Goal: Transaction & Acquisition: Obtain resource

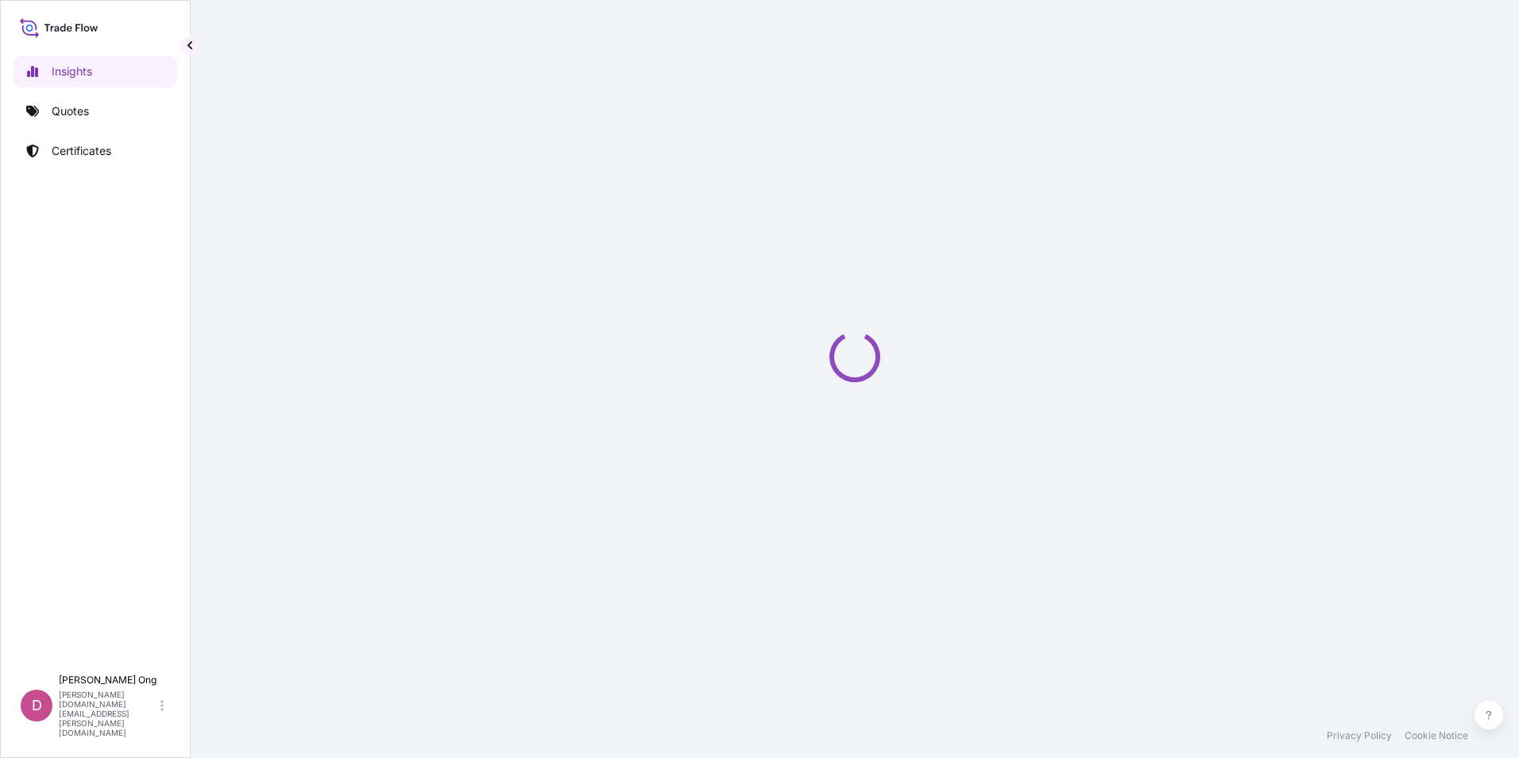
select select "2025"
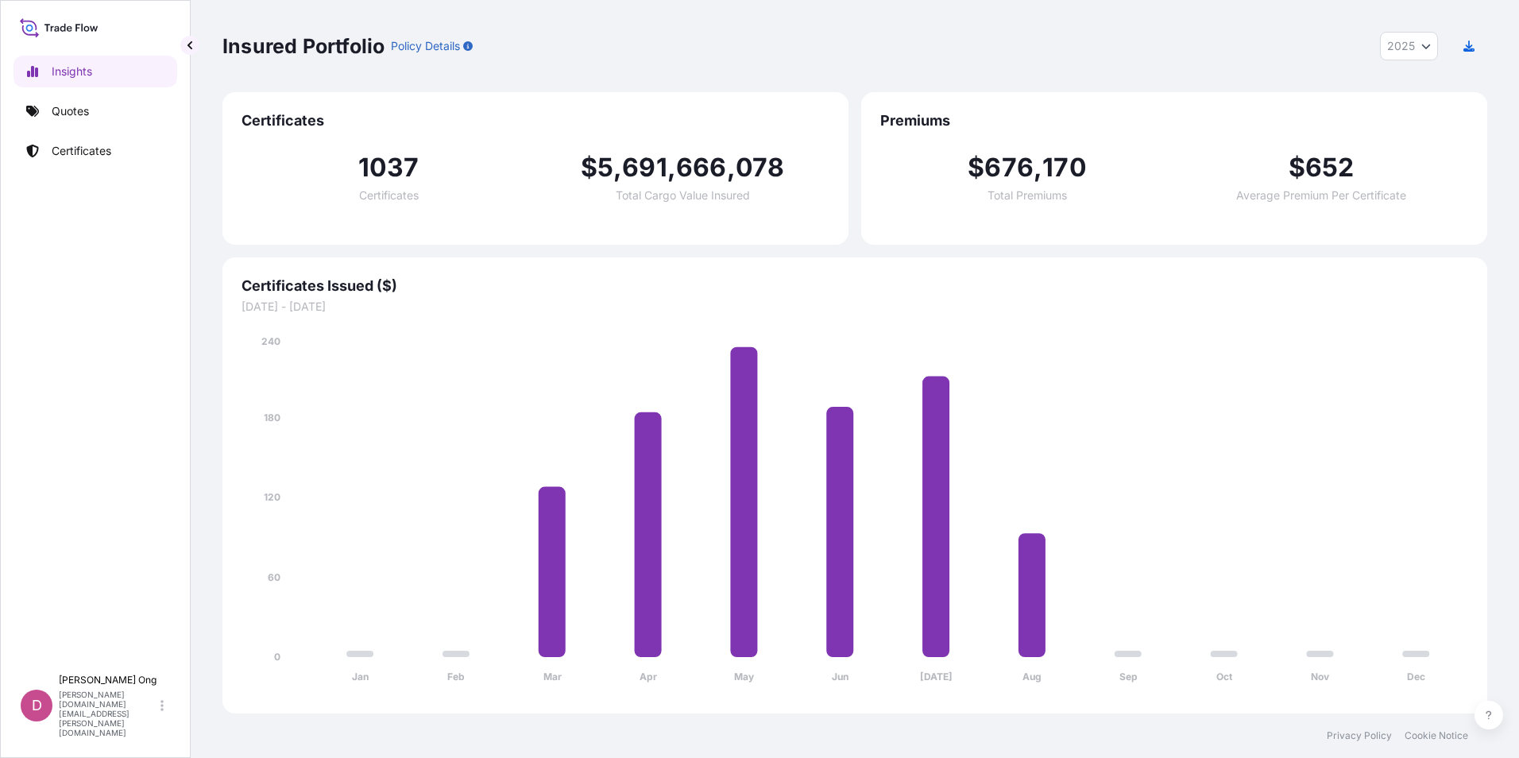
drag, startPoint x: 110, startPoint y: 253, endPoint x: 119, endPoint y: 192, distance: 61.0
click at [110, 253] on div "Insights Quotes Certificates" at bounding box center [96, 353] width 164 height 625
click at [115, 112] on link "Quotes" at bounding box center [96, 111] width 164 height 32
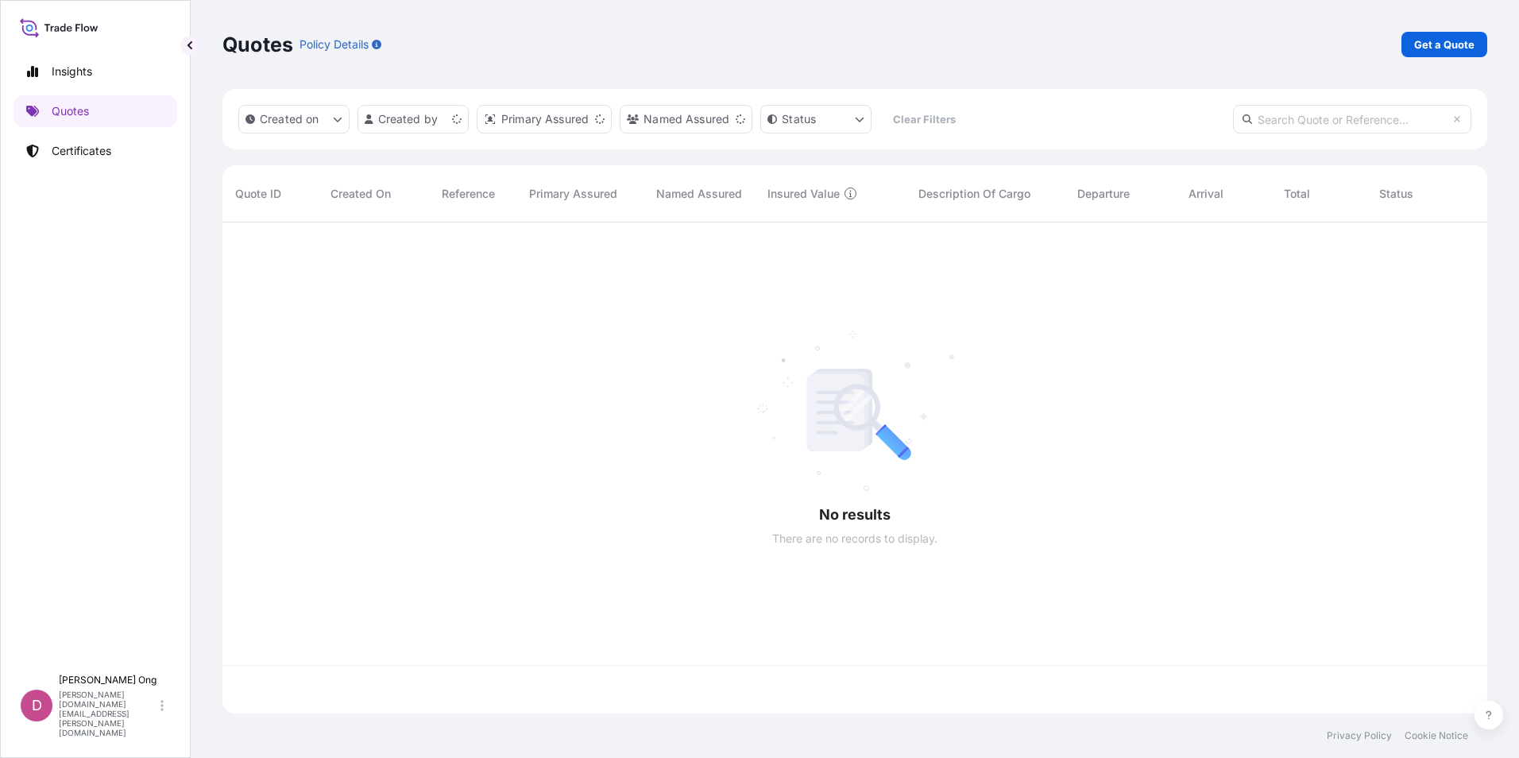
scroll to position [488, 1253]
click at [1466, 56] on link "Get a Quote" at bounding box center [1444, 44] width 86 height 25
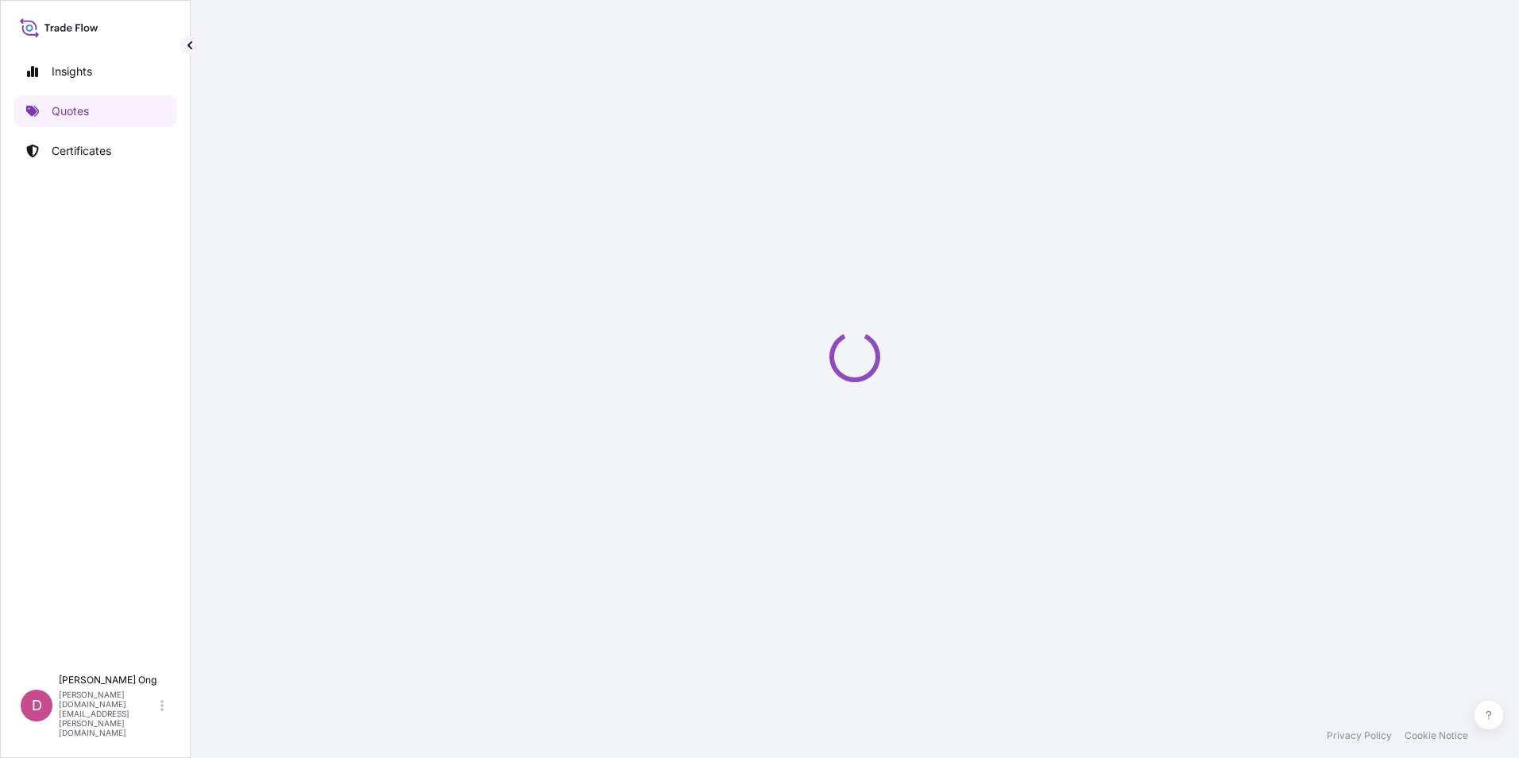
select select "Sea"
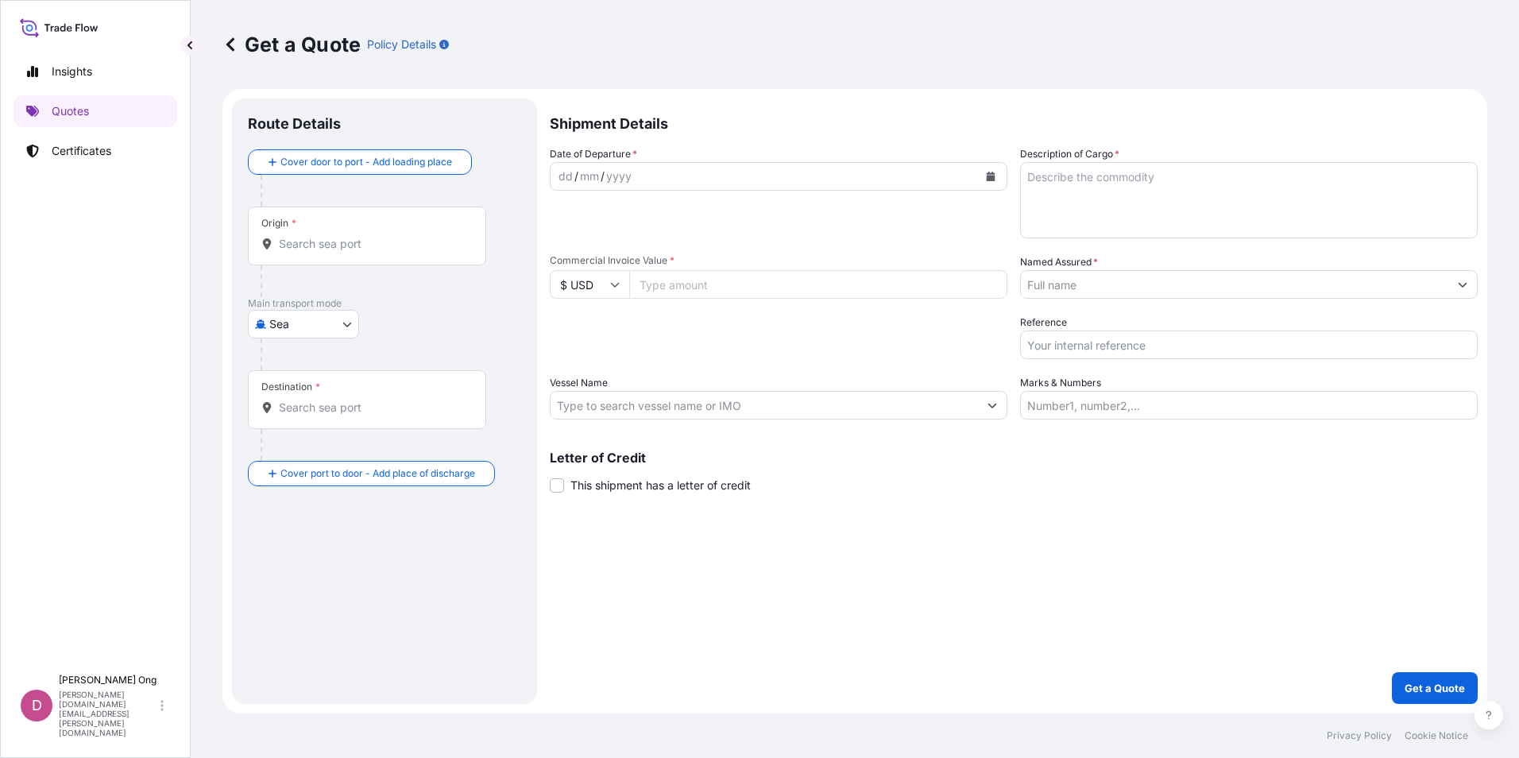
click at [668, 287] on input "Commercial Invoice Value *" at bounding box center [818, 284] width 378 height 29
paste input "4614942.69"
type input "4614942.69"
click at [732, 176] on div "Shipment Details Date of Departure * dd / mm / yyyy Cargo Category * Metals of …" at bounding box center [1014, 400] width 928 height 605
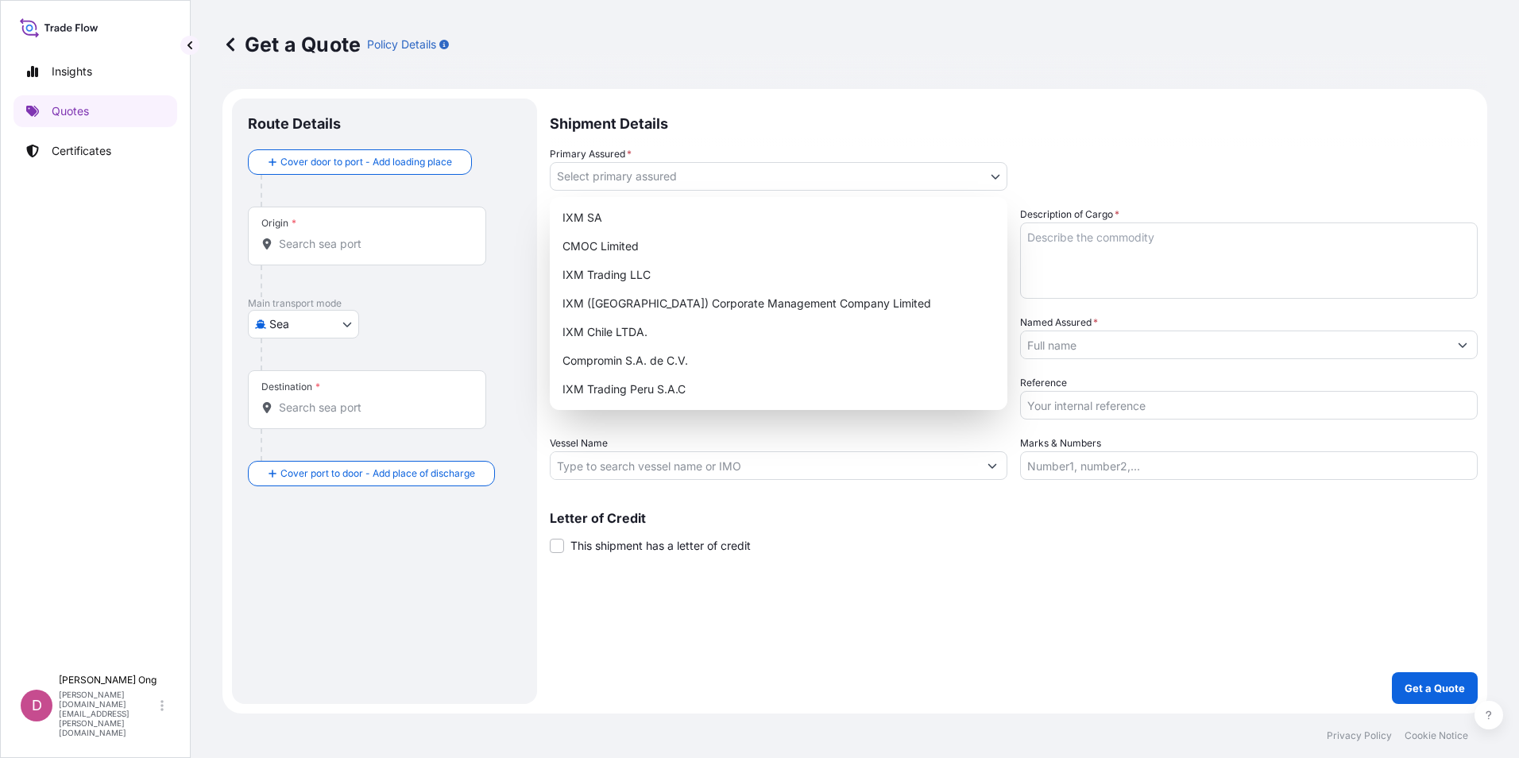
click at [732, 180] on body "Insights Quotes Certificates D [PERSON_NAME] [PERSON_NAME][DOMAIN_NAME][EMAIL_A…" at bounding box center [759, 379] width 1519 height 758
click at [665, 211] on div "IXM SA" at bounding box center [778, 217] width 445 height 29
select select "31846"
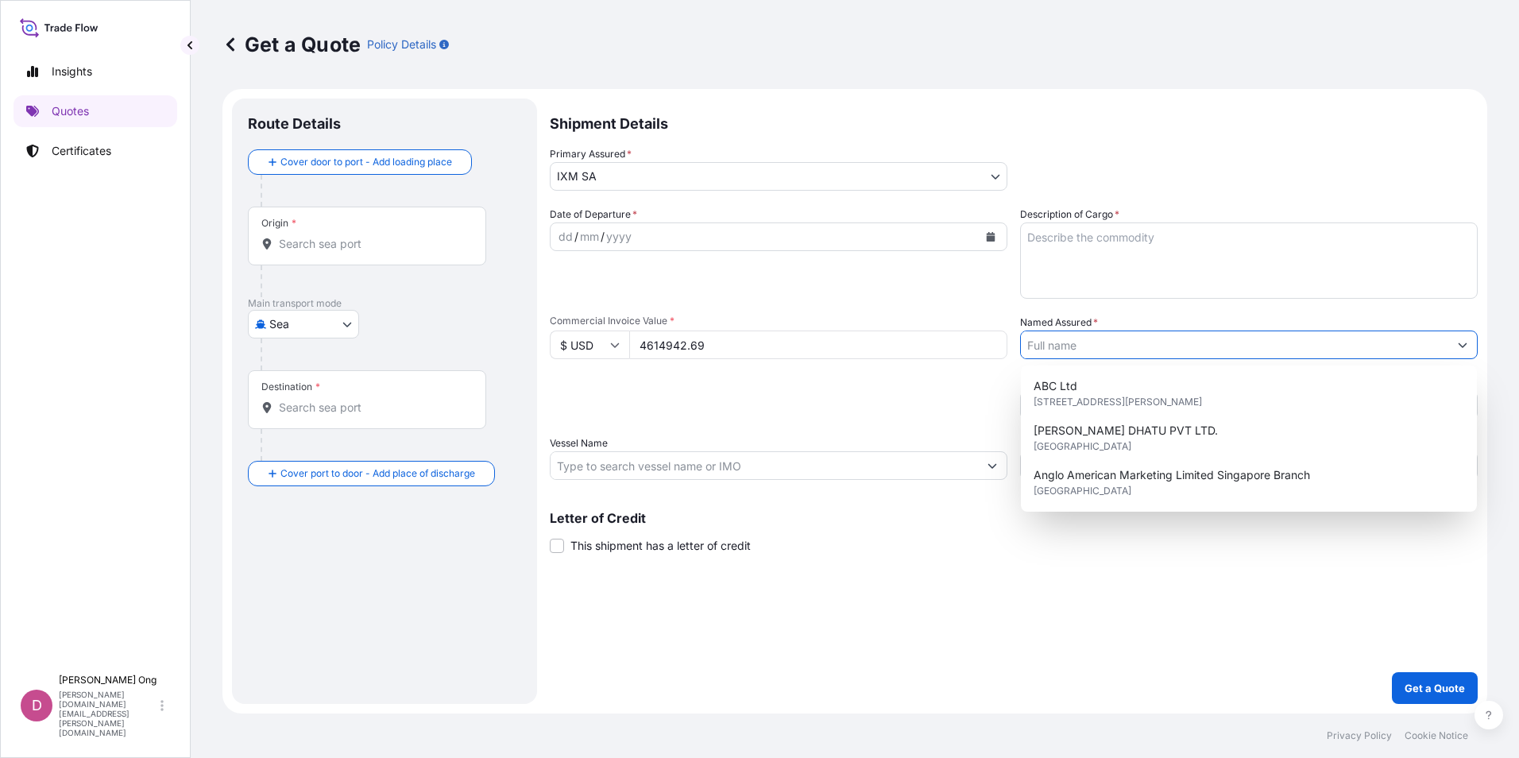
click at [1164, 350] on input "Named Assured *" at bounding box center [1234, 344] width 427 height 29
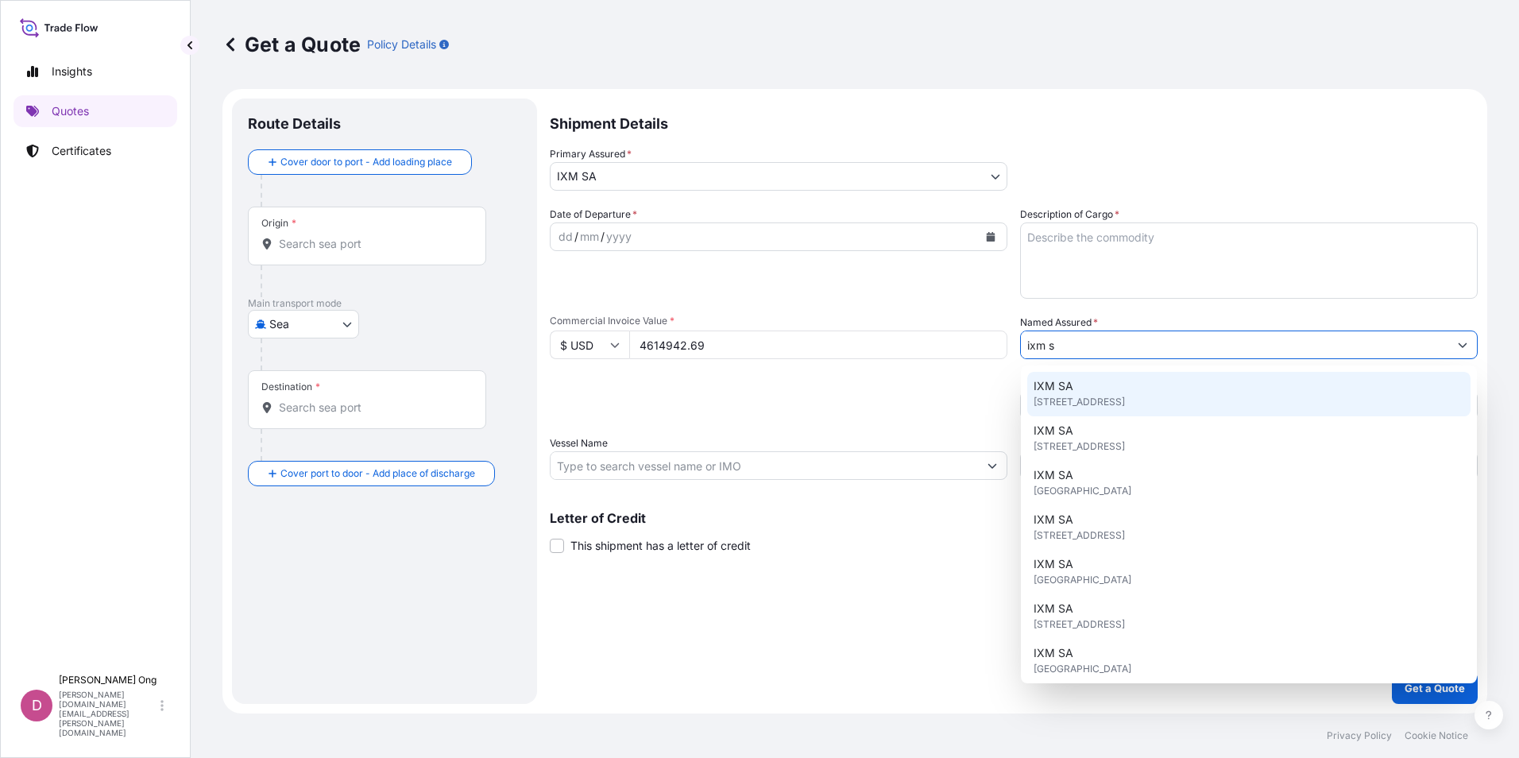
click at [1122, 396] on span "[STREET_ADDRESS]" at bounding box center [1078, 402] width 91 height 16
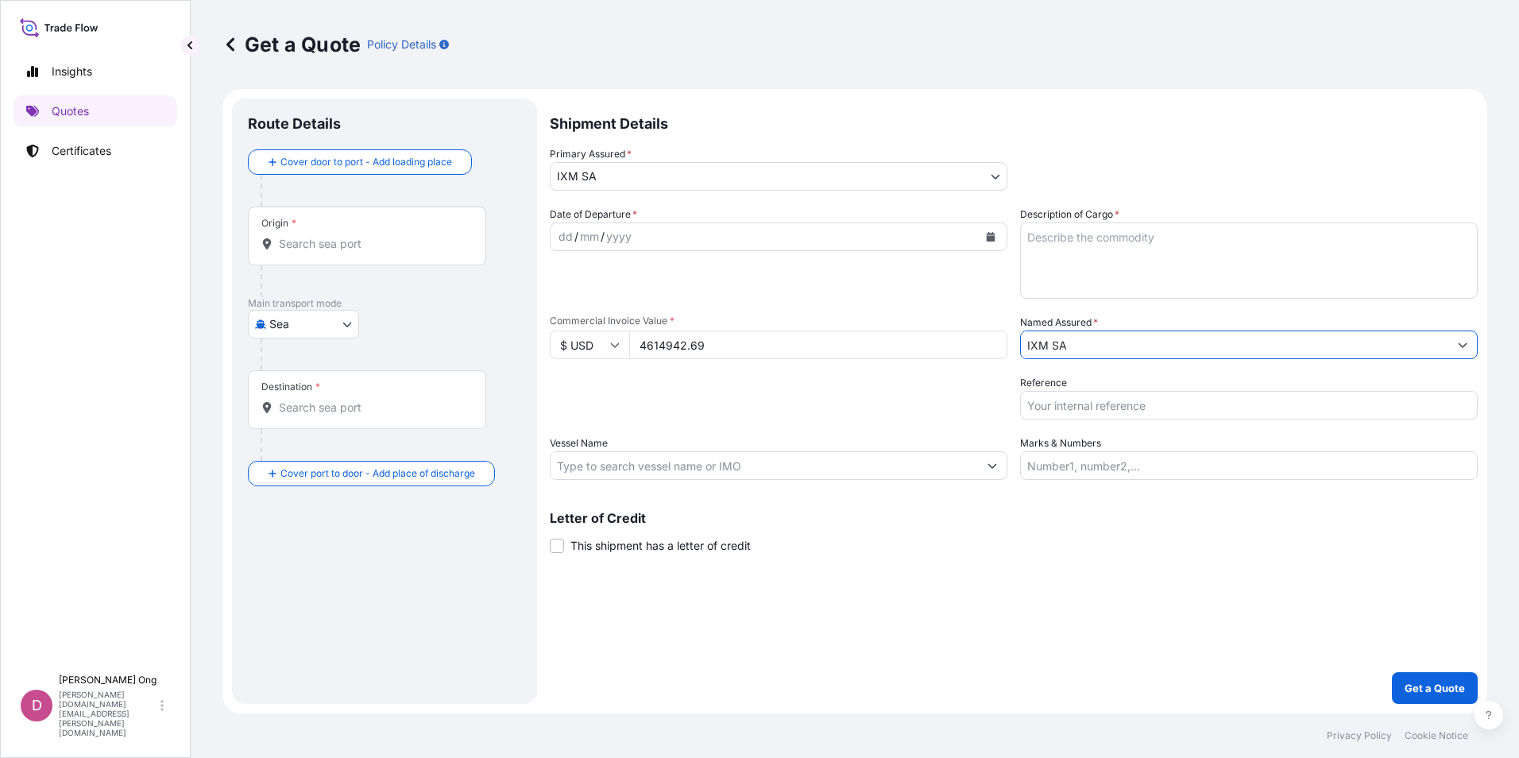
type input "IXM SA"
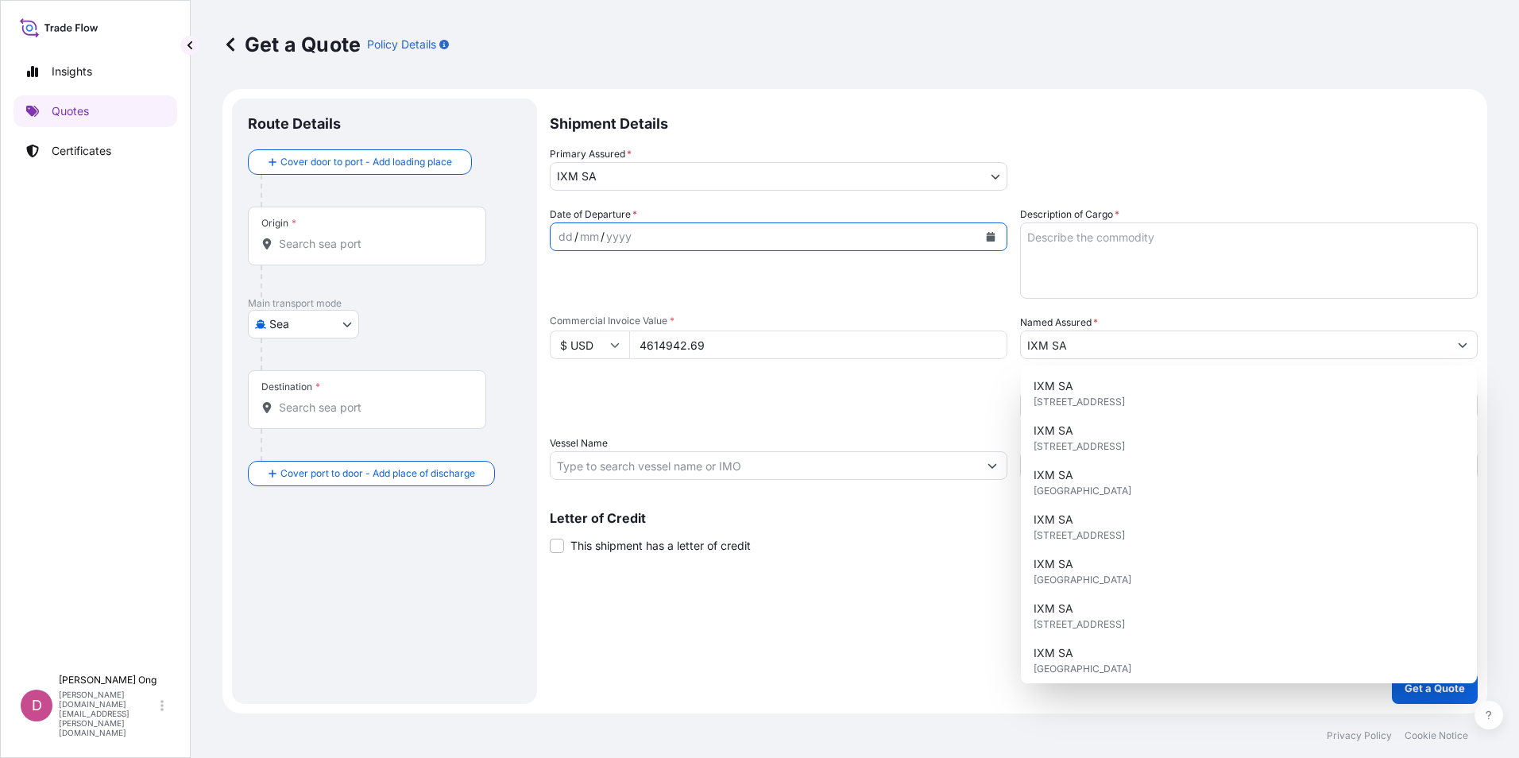
click at [998, 234] on button "Calendar" at bounding box center [990, 236] width 25 height 25
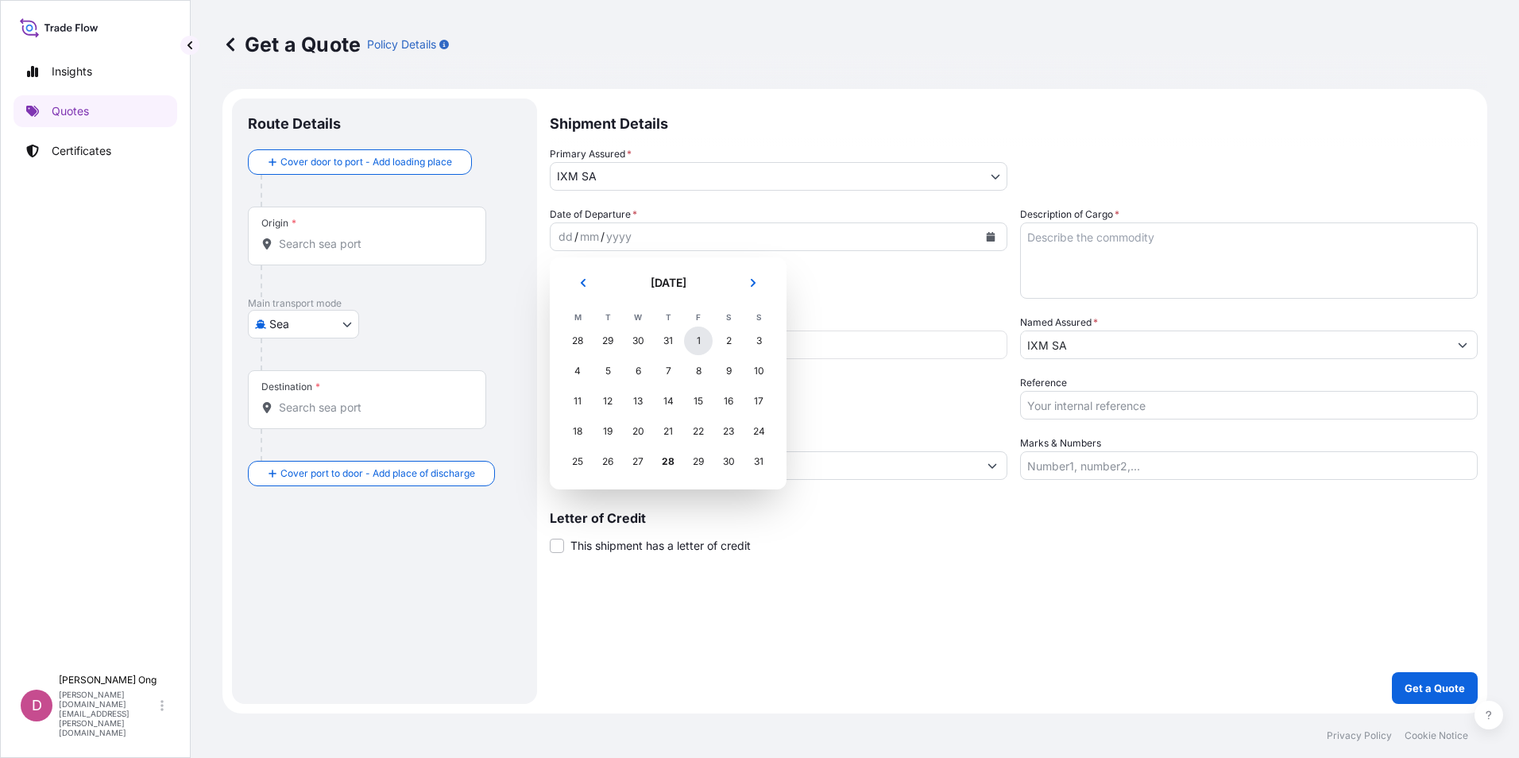
click at [702, 341] on div "1" at bounding box center [698, 340] width 29 height 29
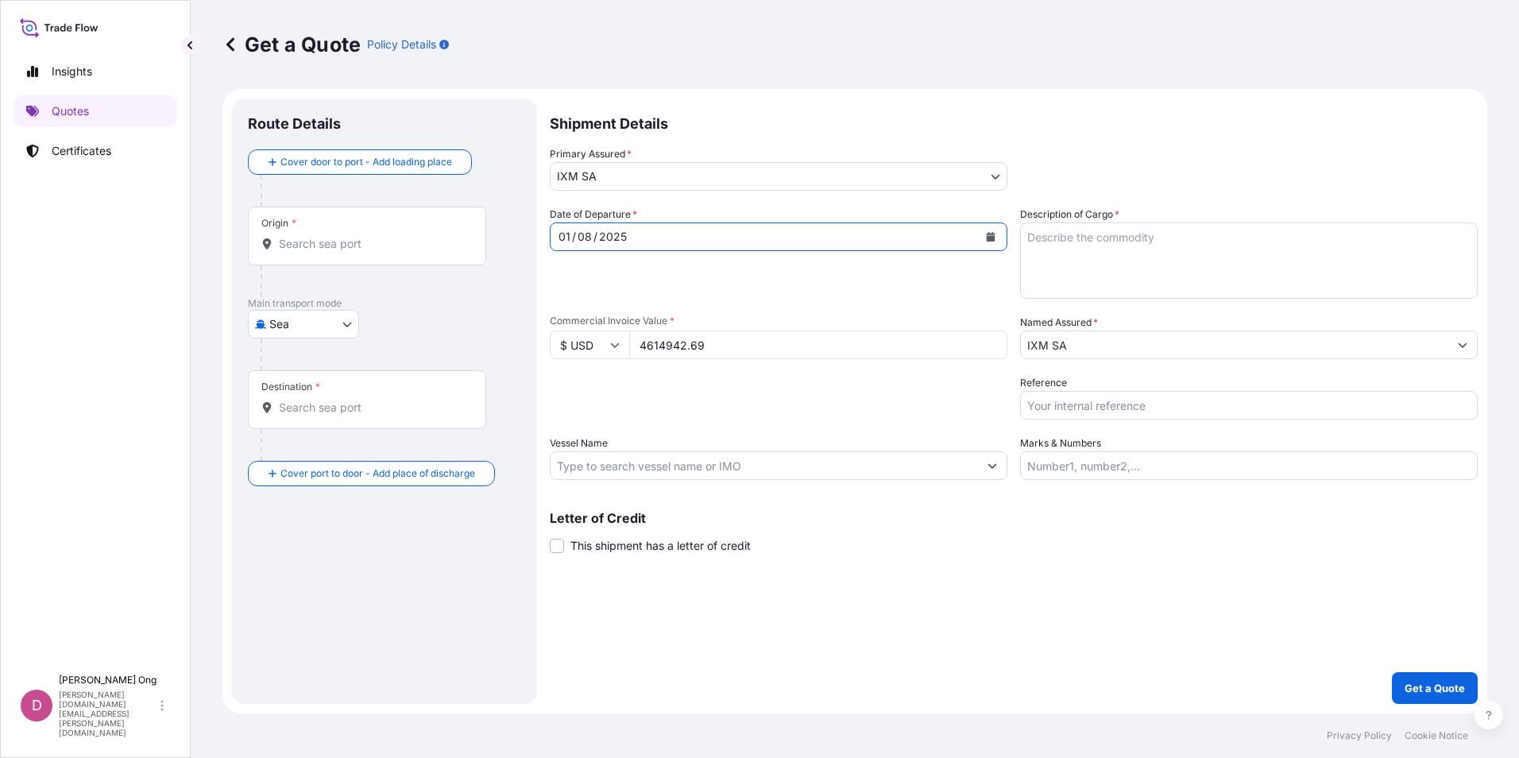
click at [565, 554] on div "Shipment Details Primary Assured * IXM SA IXM SA CMOC Limited IXM Trading LLC I…" at bounding box center [1014, 400] width 928 height 605
click at [581, 546] on span "This shipment has a letter of credit" at bounding box center [660, 546] width 180 height 16
click at [550, 537] on input "This shipment has a letter of credit" at bounding box center [550, 537] width 0 height 0
click at [1141, 408] on input "Reference" at bounding box center [1248, 405] width 457 height 29
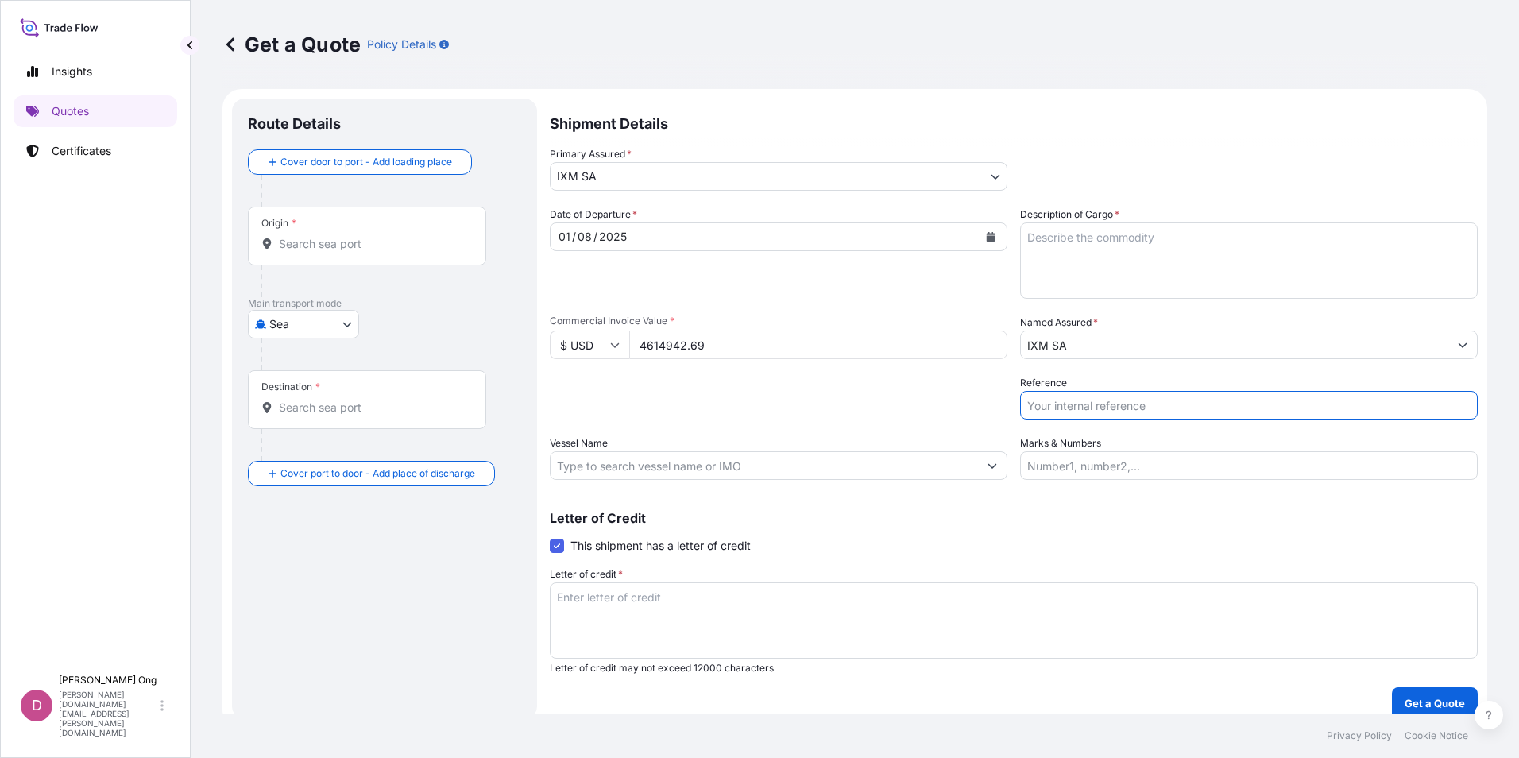
click at [745, 422] on div "Date of Departure * [DATE] Cargo Category * Metals of every type and descriptio…" at bounding box center [1014, 343] width 928 height 273
click at [344, 236] on input "Origin *" at bounding box center [372, 244] width 187 height 16
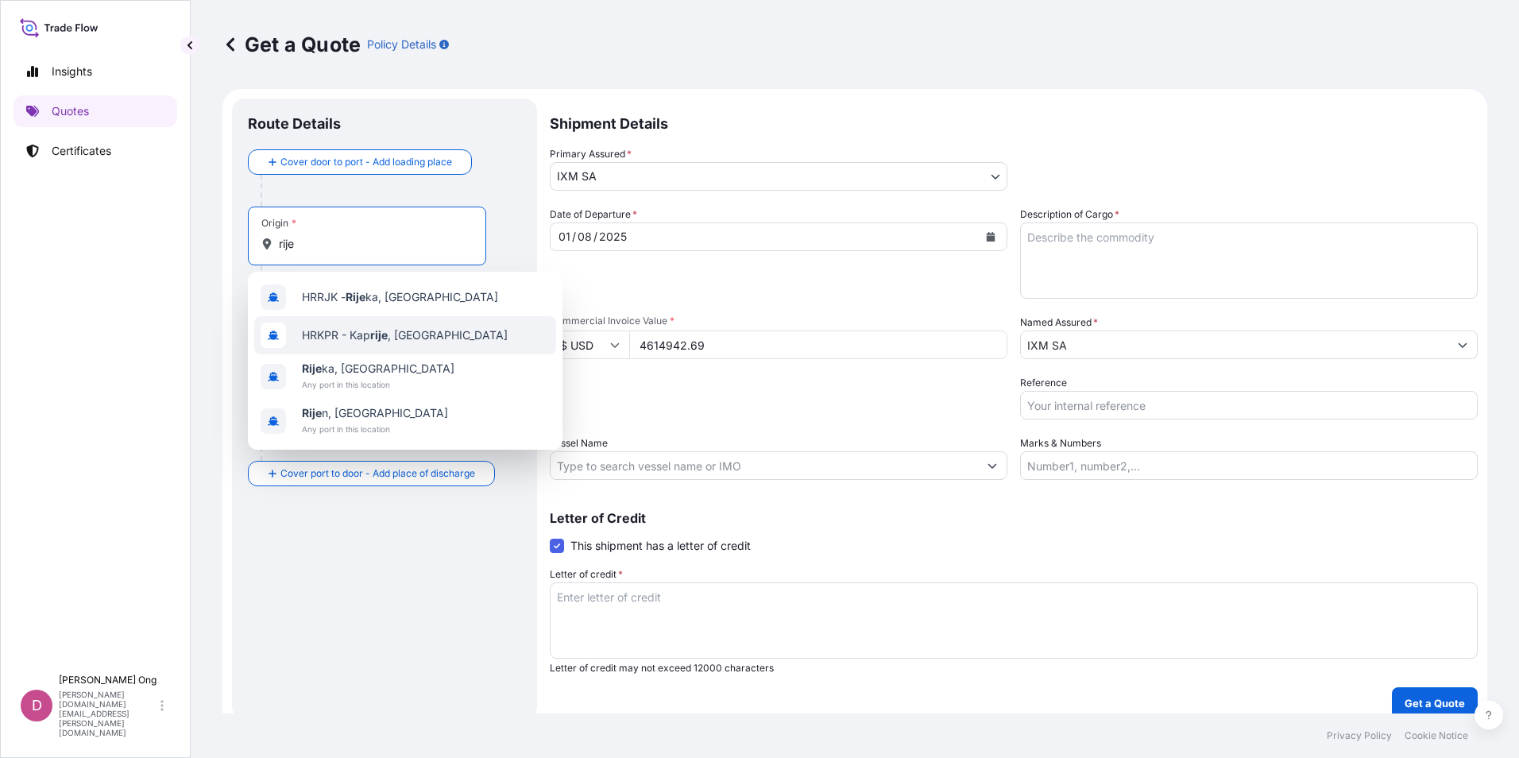
click at [367, 369] on span "Rije ka, [GEOGRAPHIC_DATA]" at bounding box center [378, 369] width 152 height 16
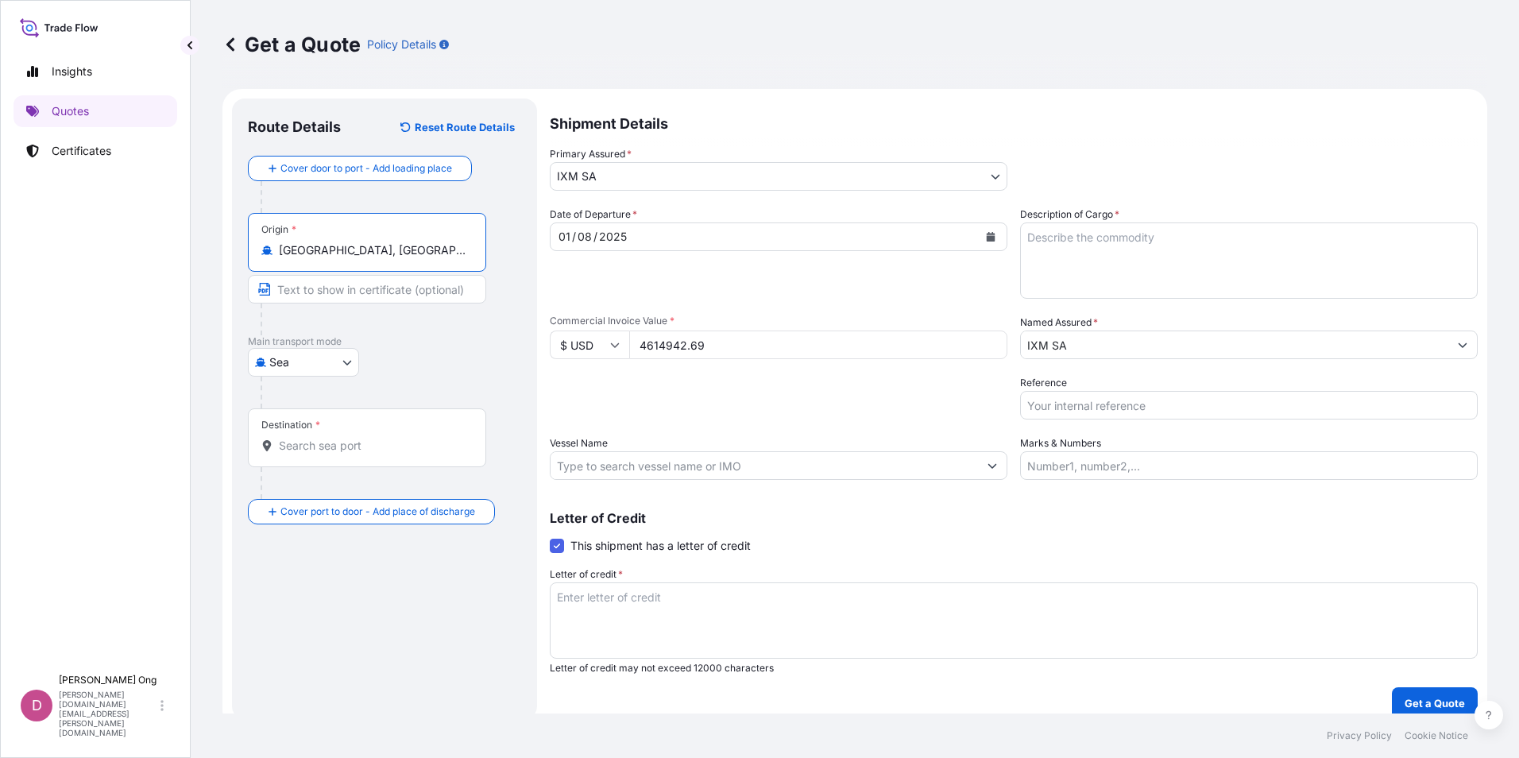
type input "[GEOGRAPHIC_DATA], [GEOGRAPHIC_DATA]"
click at [368, 289] on input "Text to appear on certificate" at bounding box center [367, 289] width 238 height 29
type input "[GEOGRAPHIC_DATA], [GEOGRAPHIC_DATA]"
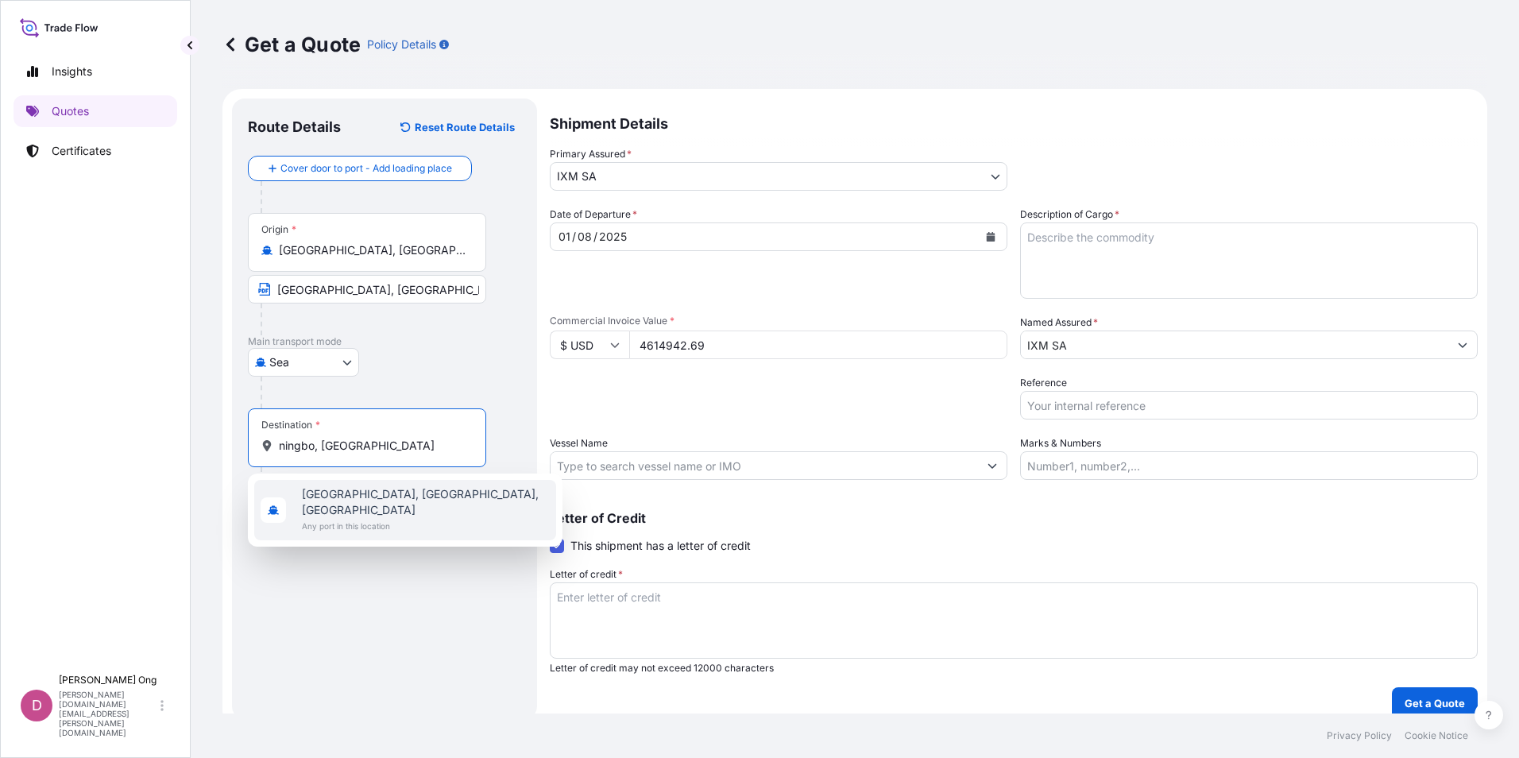
click at [328, 518] on span "Any port in this location" at bounding box center [426, 526] width 248 height 16
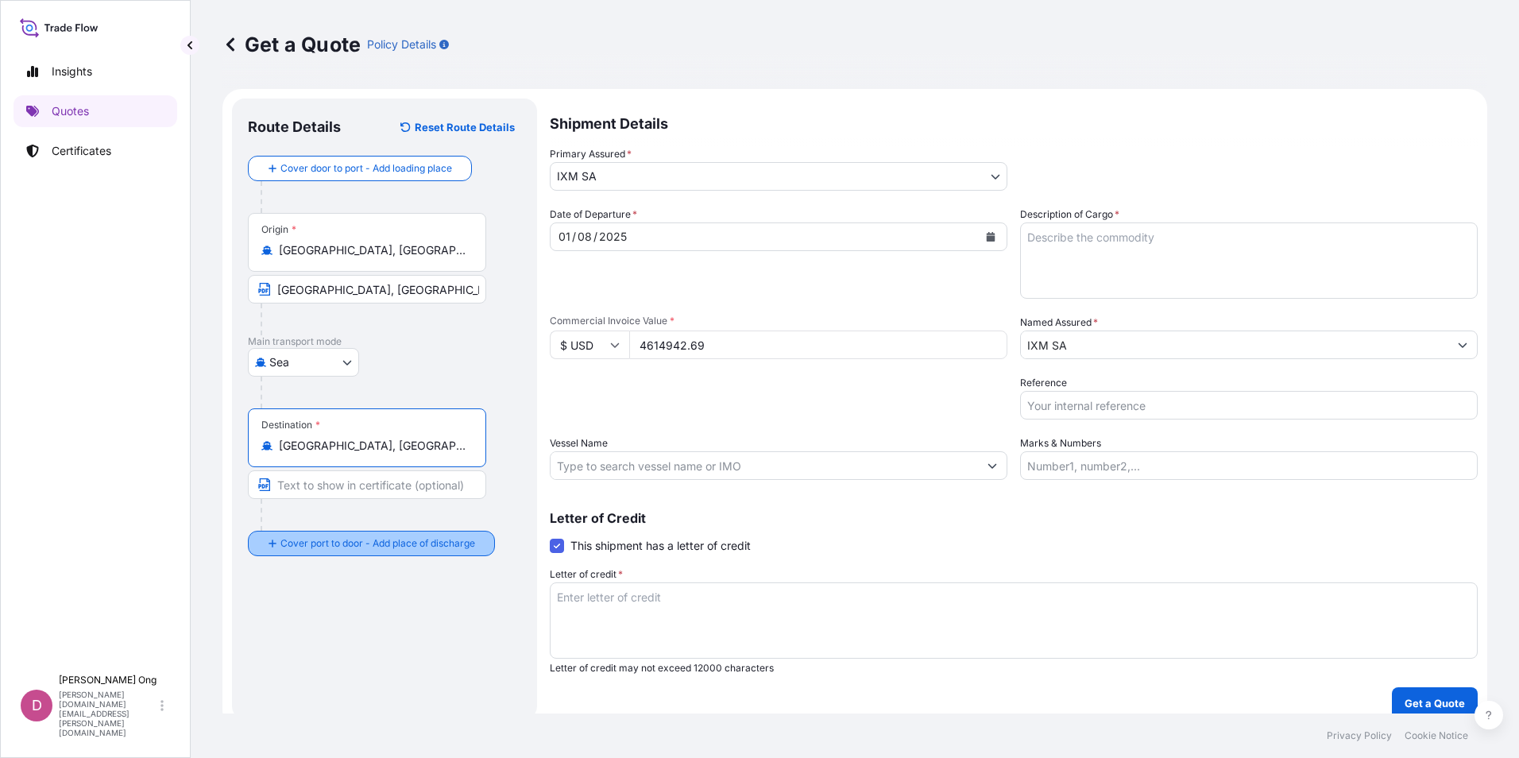
type input "[GEOGRAPHIC_DATA], [GEOGRAPHIC_DATA], [GEOGRAPHIC_DATA]"
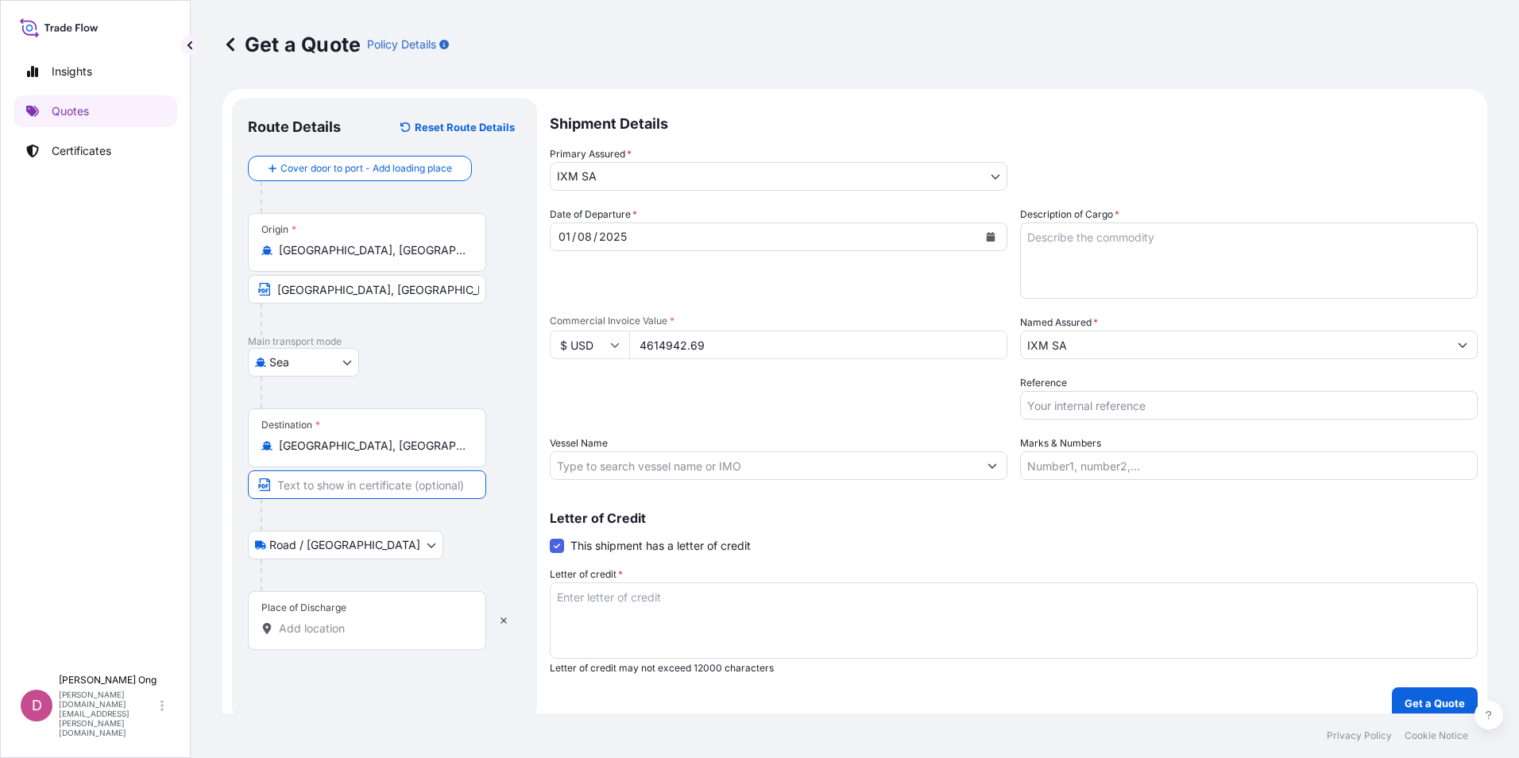
click at [378, 485] on input "Text to appear on certificate" at bounding box center [367, 484] width 238 height 29
type input "[GEOGRAPHIC_DATA], [GEOGRAPHIC_DATA]"
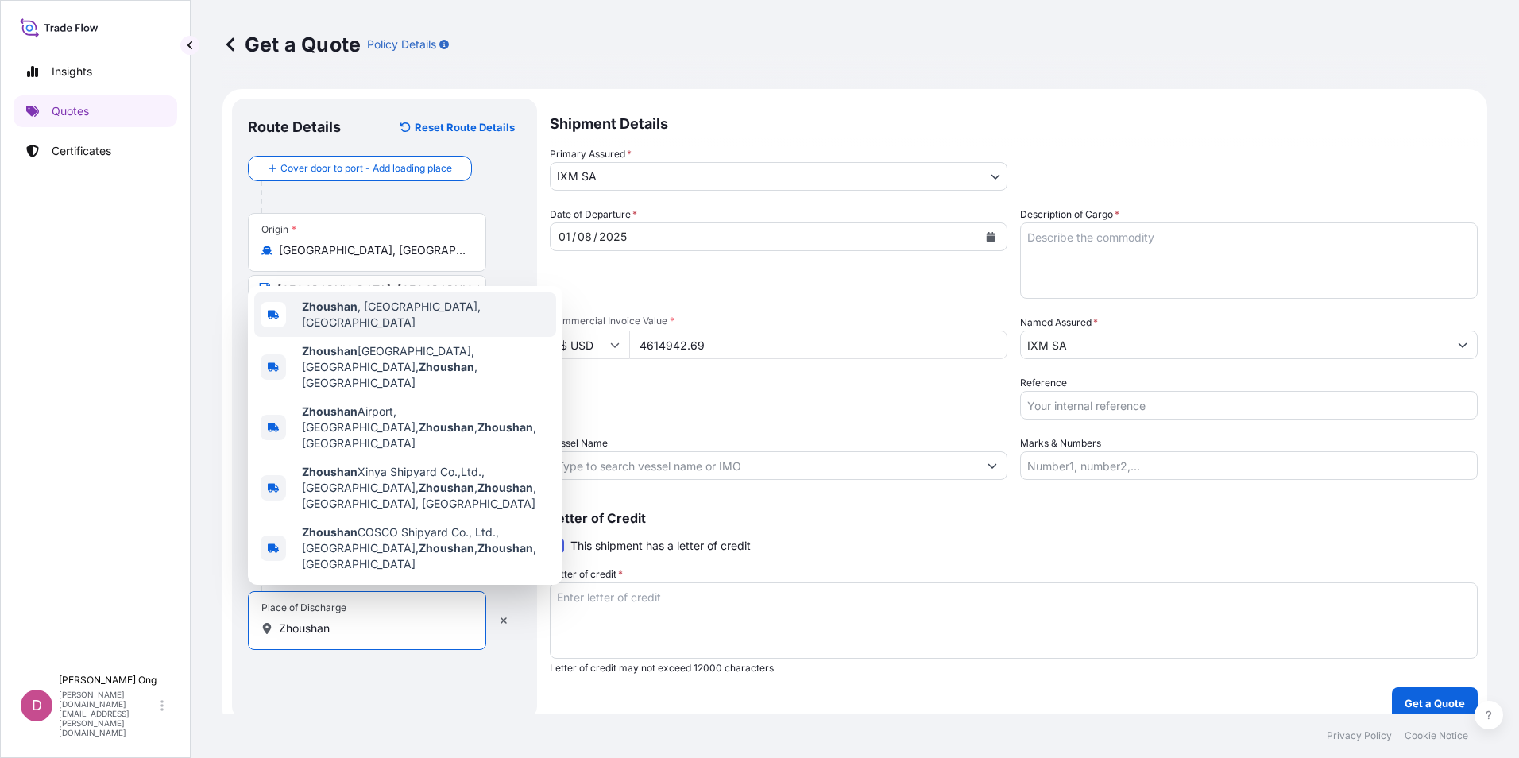
click at [387, 330] on span "[GEOGRAPHIC_DATA] , [GEOGRAPHIC_DATA], [GEOGRAPHIC_DATA]" at bounding box center [426, 315] width 248 height 32
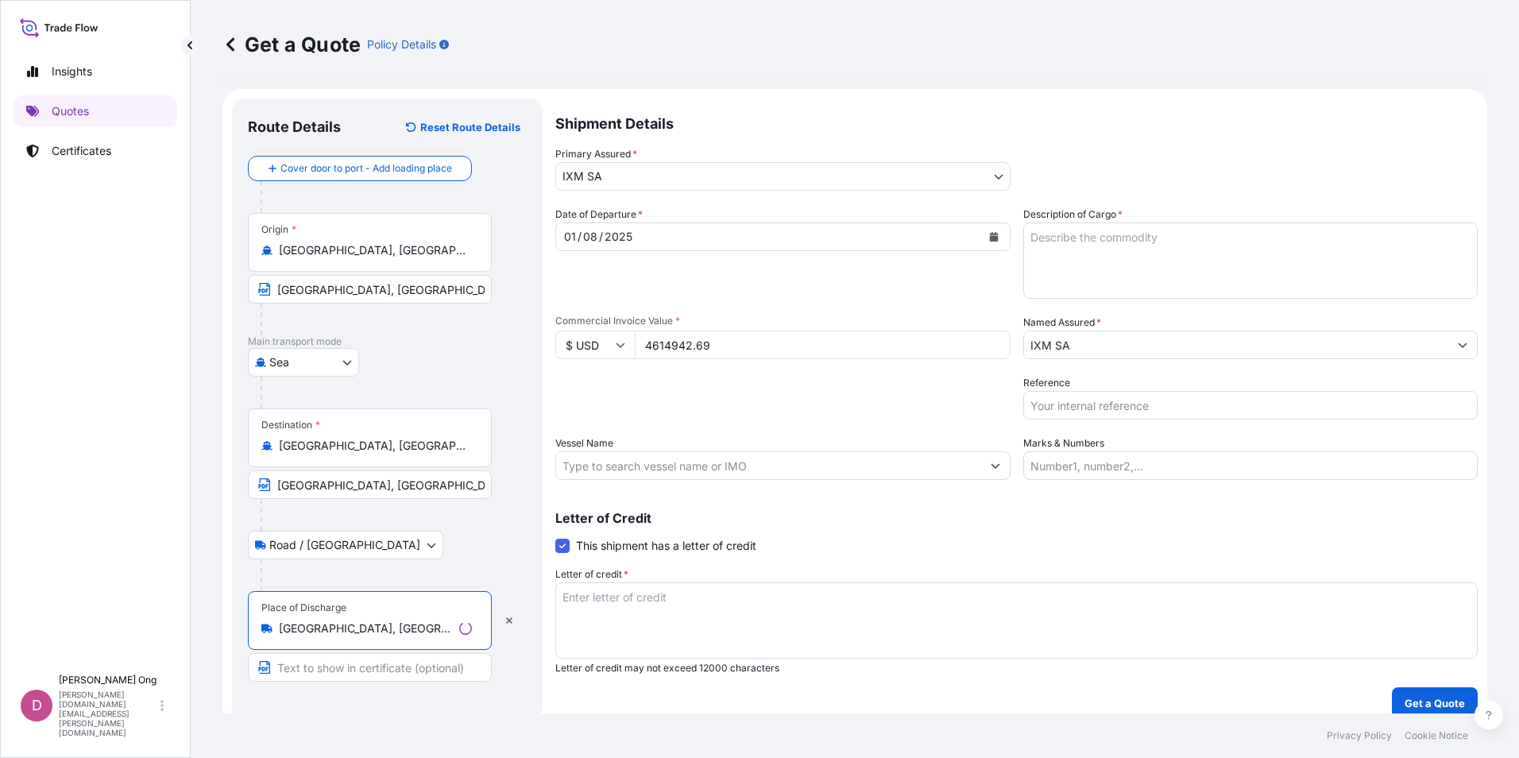
type input "[GEOGRAPHIC_DATA], [GEOGRAPHIC_DATA], [GEOGRAPHIC_DATA]"
click at [369, 666] on input "Text to appear on certificate" at bounding box center [370, 667] width 244 height 29
type input "[GEOGRAPHIC_DATA], [GEOGRAPHIC_DATA]"
click at [1284, 535] on div "Letter of Credit This shipment has a letter of credit Letter of credit * Letter…" at bounding box center [1014, 593] width 928 height 163
click at [708, 483] on div "Shipment Details Primary Assured * IXM SA IXM SA CMOC Limited IXM Trading LLC I…" at bounding box center [1014, 408] width 928 height 620
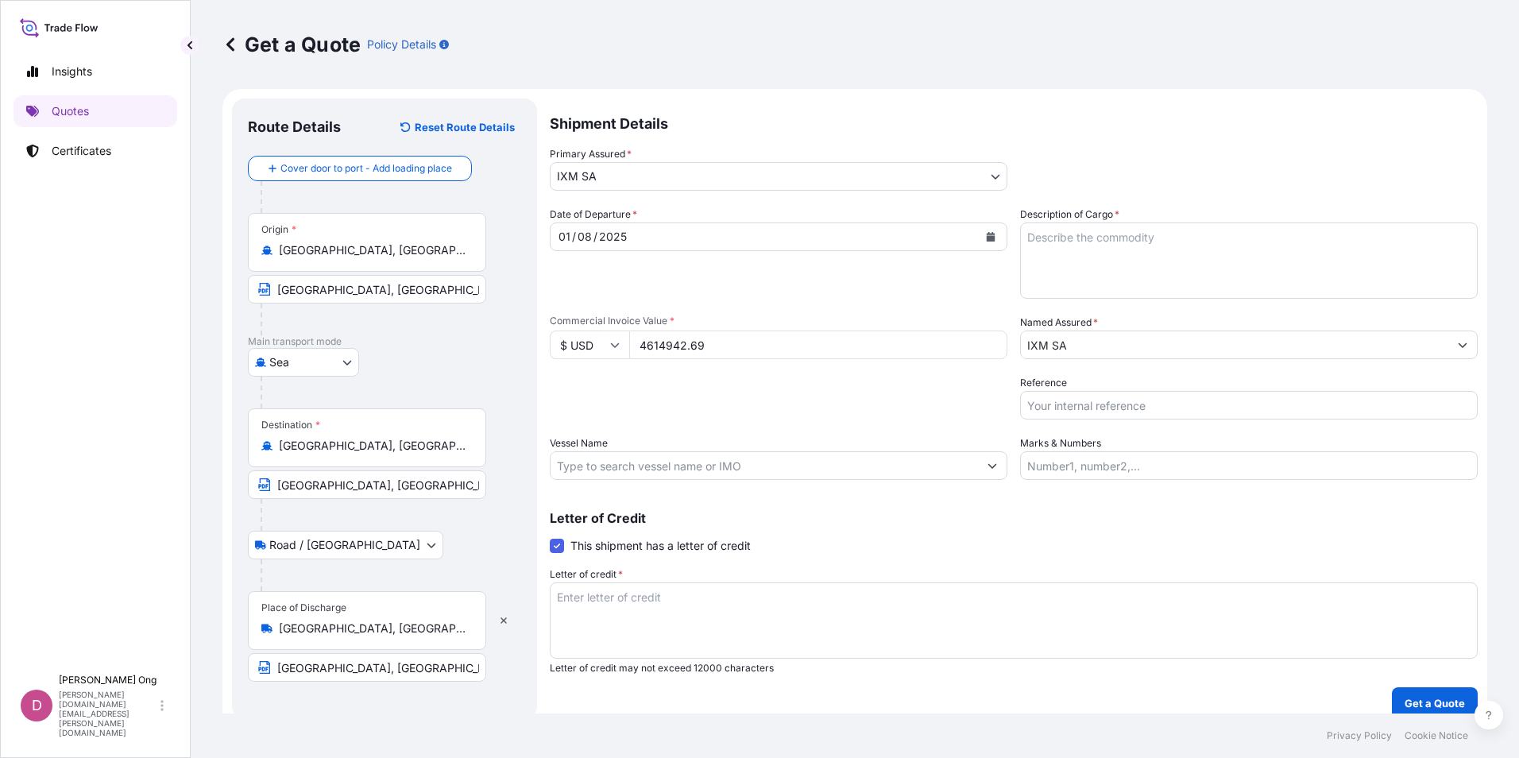
click at [724, 472] on input "Vessel Name" at bounding box center [763, 465] width 427 height 29
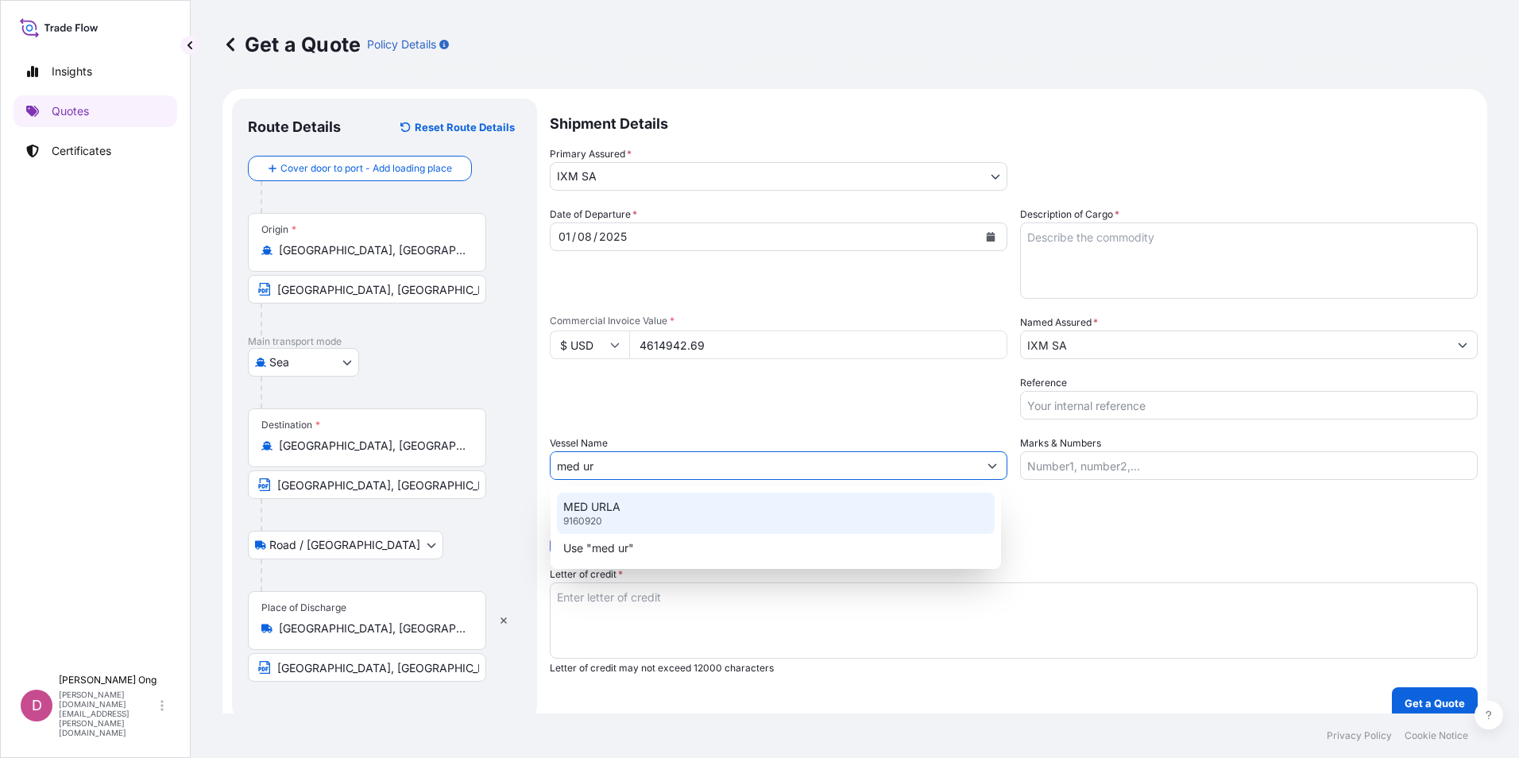
click at [618, 513] on p "MED URLA" at bounding box center [591, 507] width 57 height 16
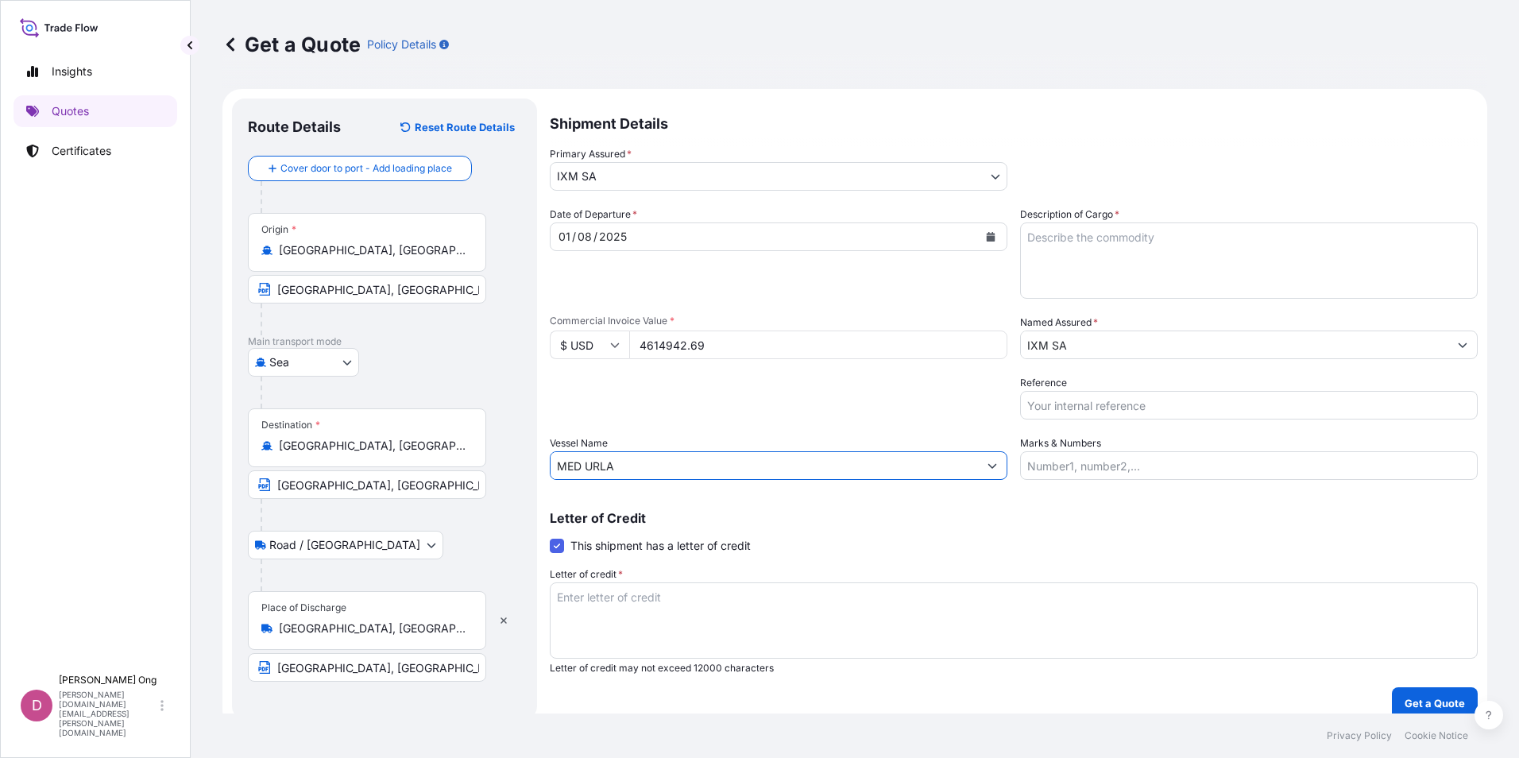
type input "MED URLA"
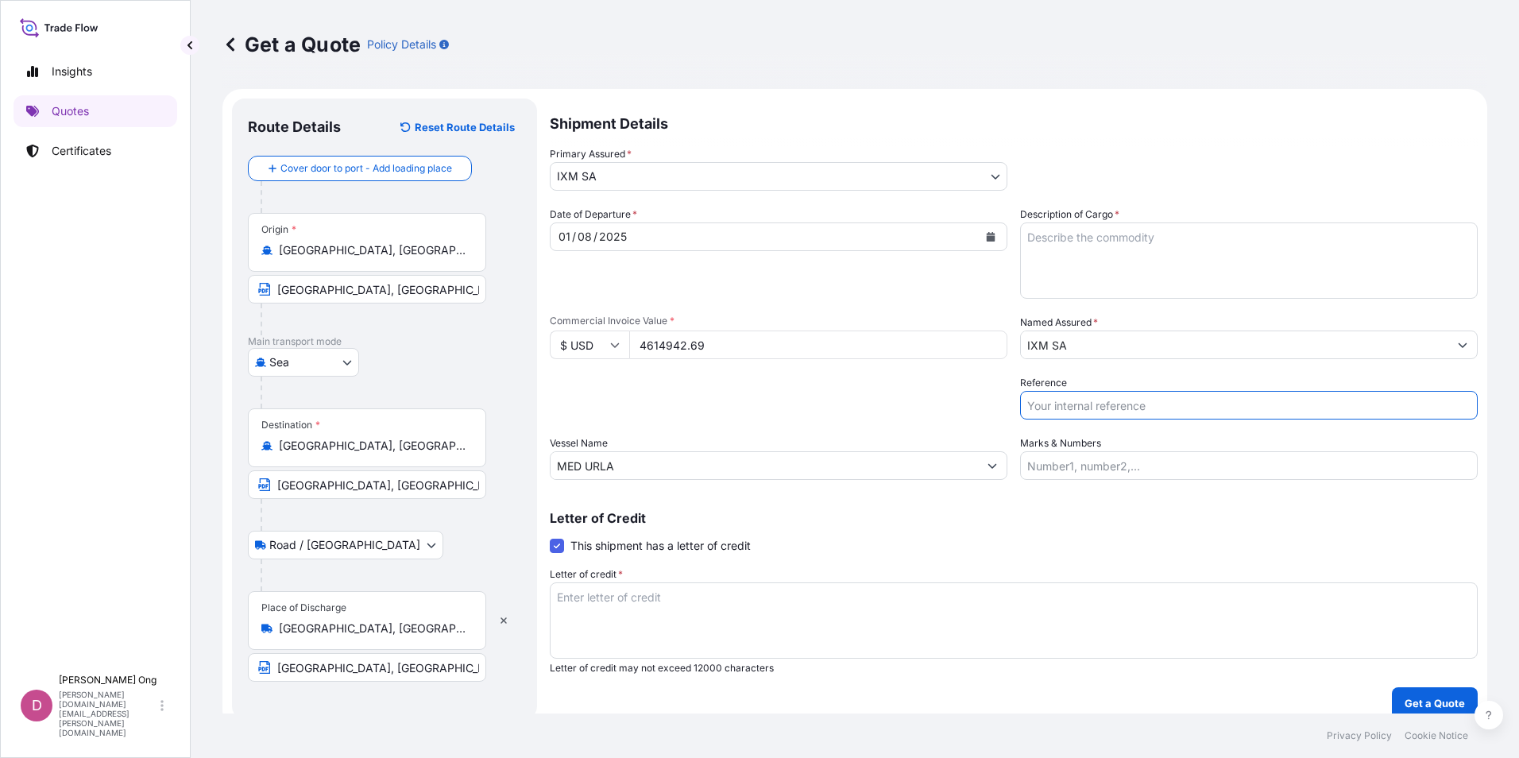
click at [1133, 411] on input "Reference" at bounding box center [1248, 405] width 457 height 29
paste input "CC14989DS"
type input "CC14989DS-P / BL NO.: MEDUBG212542"
click at [1094, 247] on textarea "Description of Cargo *" at bounding box center [1248, 260] width 457 height 76
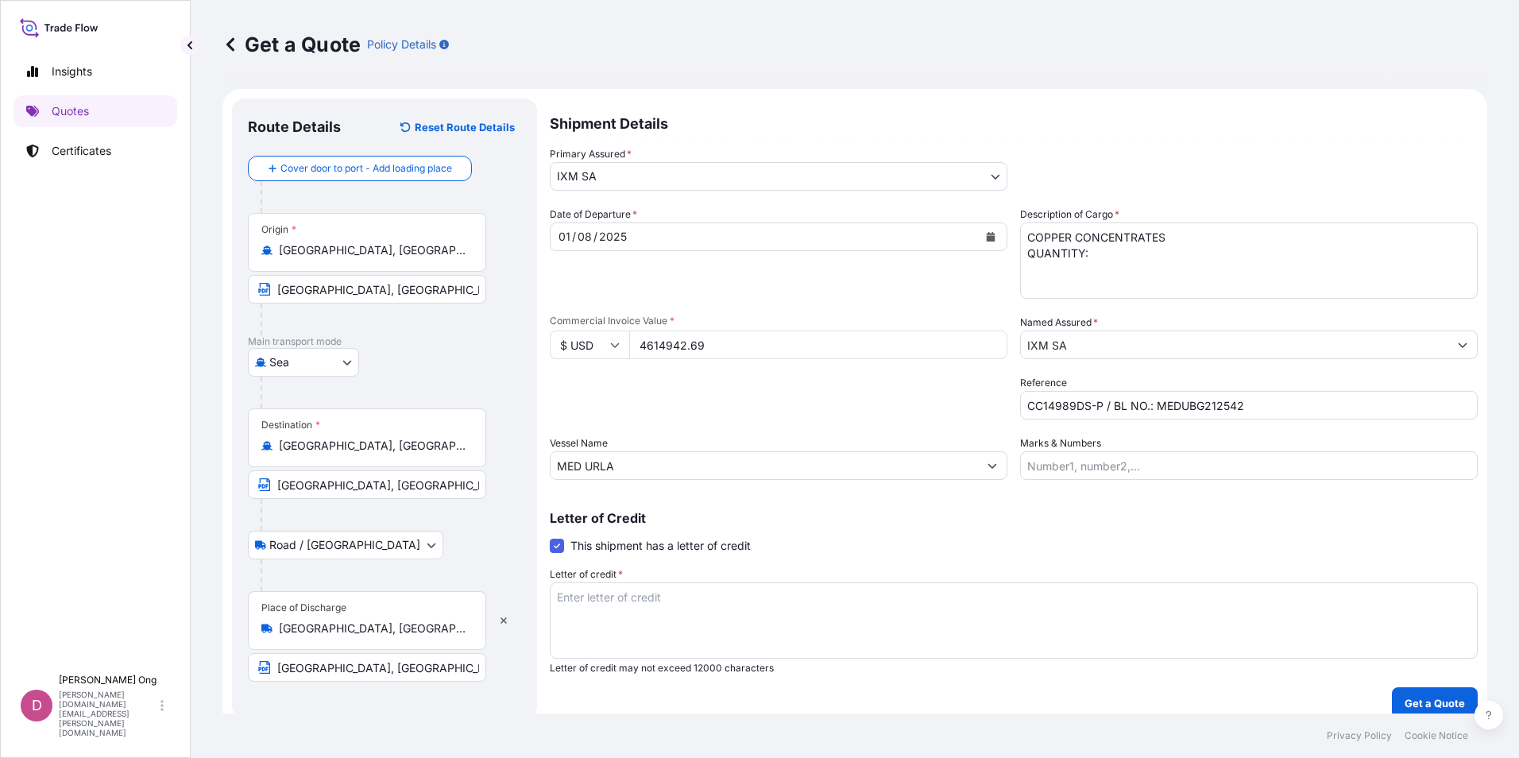
click at [1157, 245] on textarea "COPPER CONCENTRATES QUANTITY:" at bounding box center [1248, 260] width 457 height 76
paste textarea "2510.320"
click at [1160, 255] on textarea "COPPER CONCENTRATES QUANTITY:" at bounding box center [1248, 260] width 457 height 76
paste textarea "2510.320"
type textarea "COPPER CONCENTRATES QUANTITY: 2510.320 WMT ASSURED BY IXM S.A."
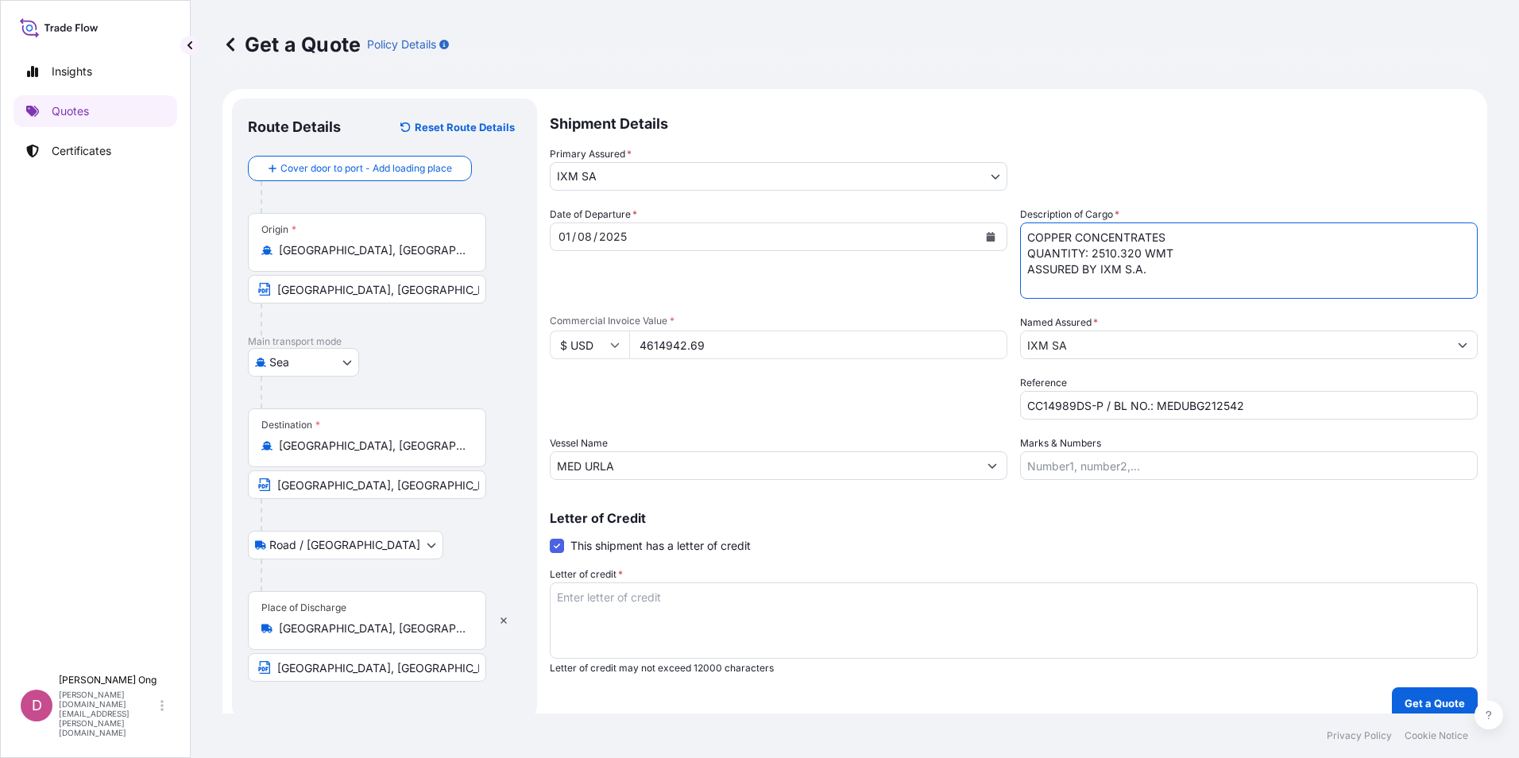
click at [761, 624] on textarea "Letter of credit *" at bounding box center [1014, 620] width 928 height 76
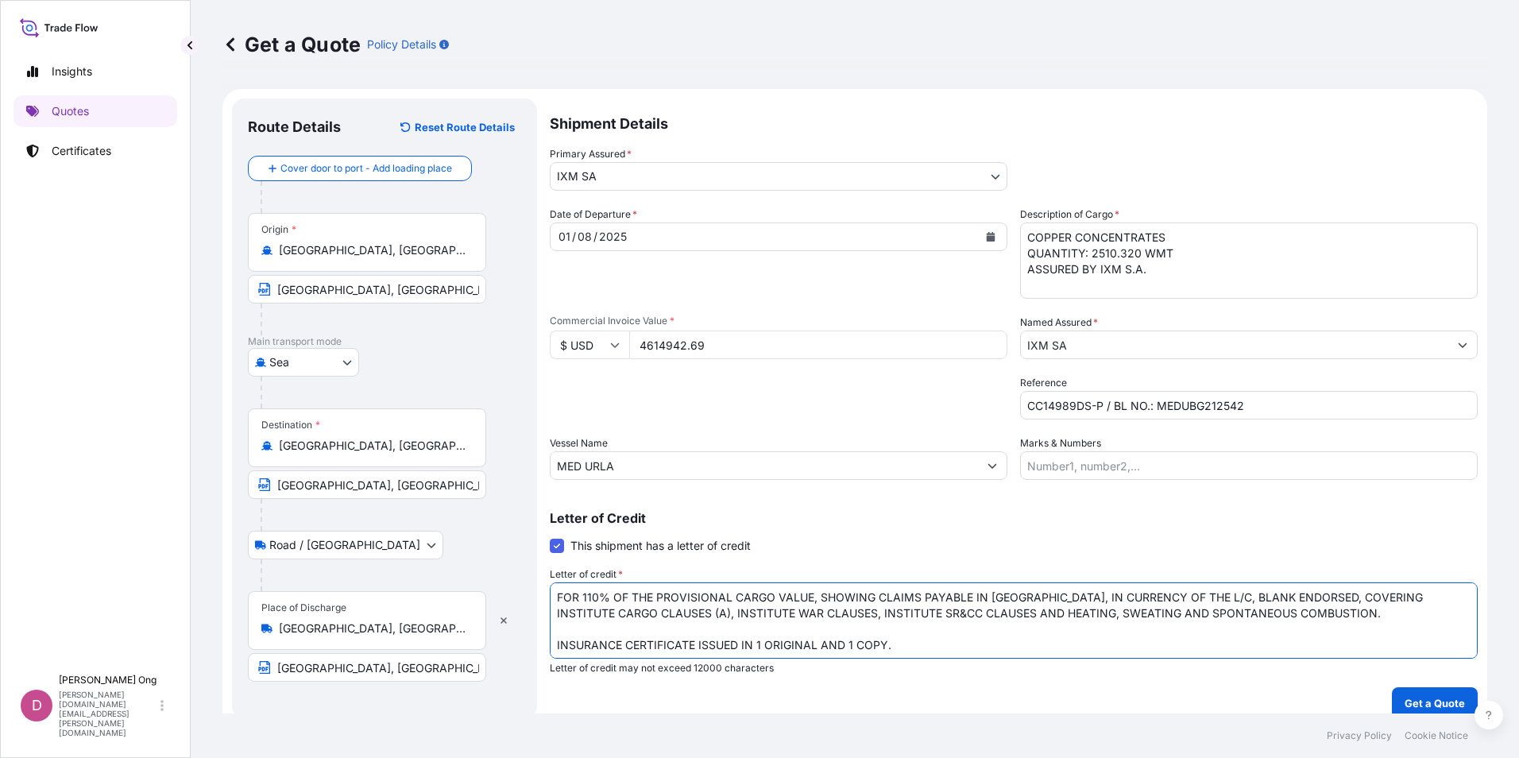
type textarea "FOR 110% OF THE PROVISIONAL CARGO VALUE, SHOWING CLAIMS PAYABLE IN [GEOGRAPHIC_…"
click at [839, 634] on textarea "FOR 110% OF THE PROVISIONAL CARGO VALUE, SHOWING CLAIMS PAYABLE IN [GEOGRAPHIC_…" at bounding box center [1014, 620] width 928 height 76
drag, startPoint x: 839, startPoint y: 634, endPoint x: 765, endPoint y: 637, distance: 73.9
click at [765, 637] on textarea "FOR 110% OF THE PROVISIONAL CARGO VALUE, SHOWING CLAIMS PAYABLE IN [GEOGRAPHIC_…" at bounding box center [1014, 620] width 928 height 76
click at [1424, 698] on p "Get a Quote" at bounding box center [1434, 703] width 60 height 16
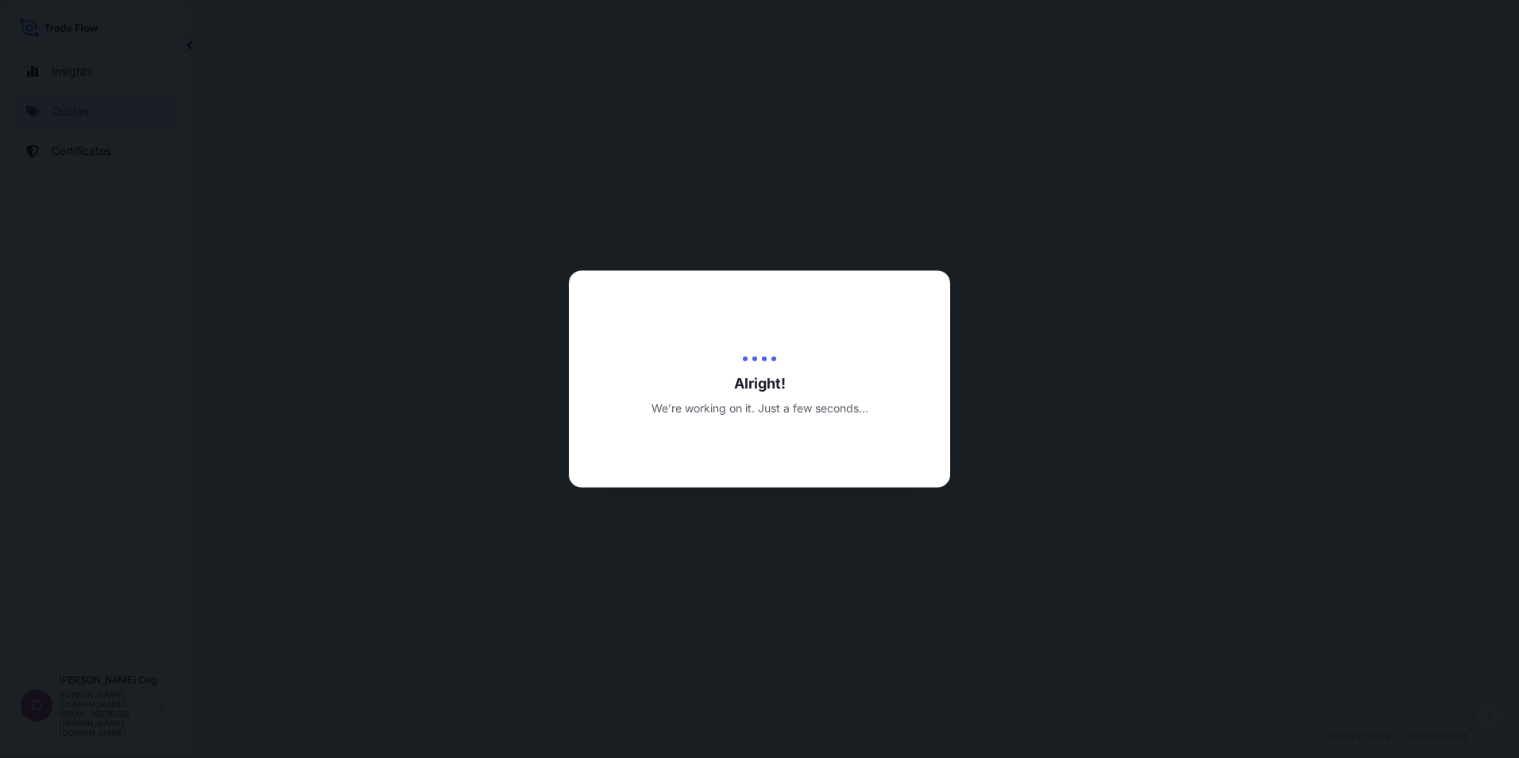
select select "Sea"
select select "Road / [GEOGRAPHIC_DATA]"
select select "31846"
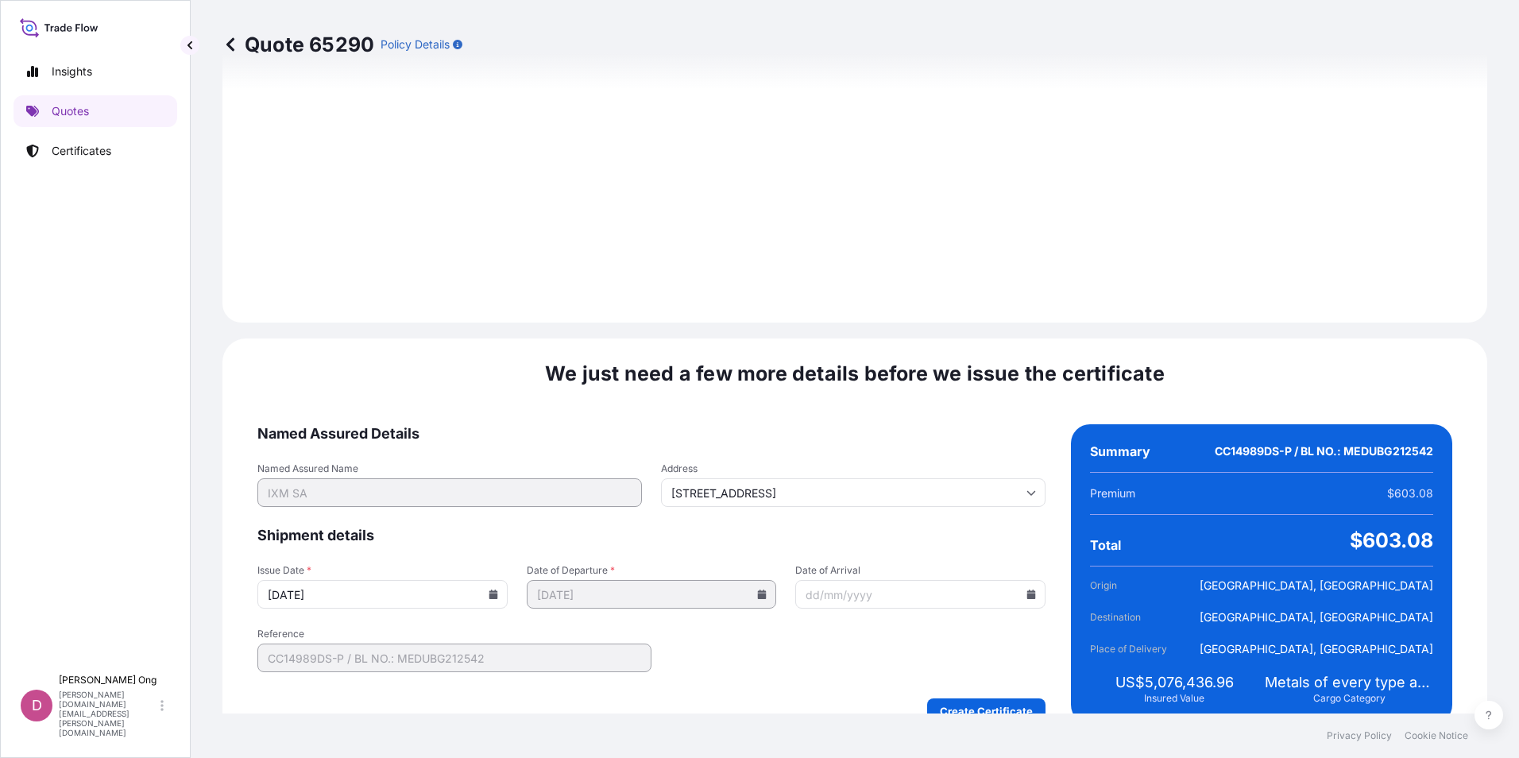
scroll to position [1889, 0]
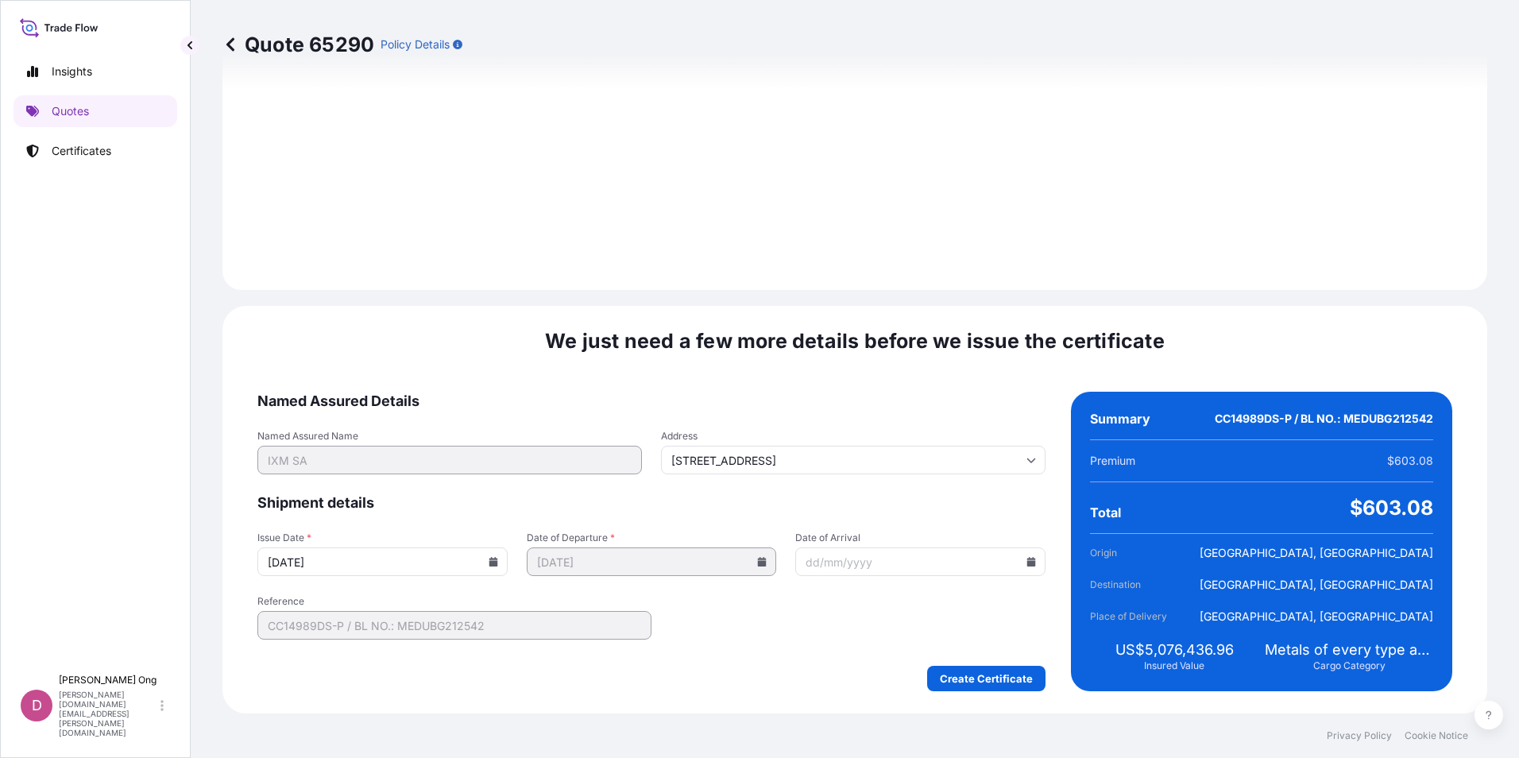
click at [498, 566] on input "[DATE]" at bounding box center [382, 561] width 250 height 29
click at [492, 566] on input "[DATE]" at bounding box center [382, 561] width 250 height 29
click at [492, 562] on icon at bounding box center [492, 562] width 9 height 10
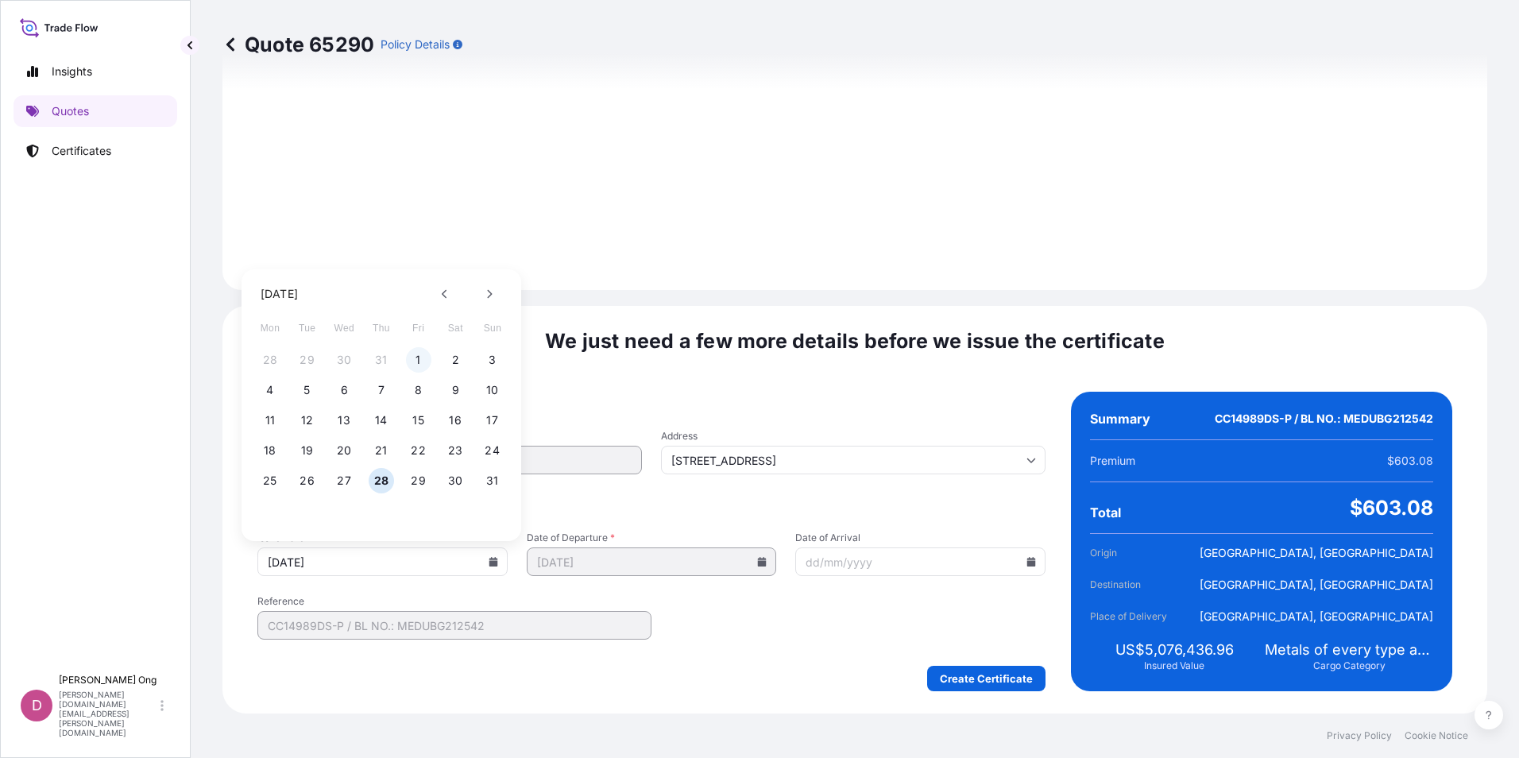
click at [422, 363] on button "1" at bounding box center [418, 359] width 25 height 25
type input "[DATE]"
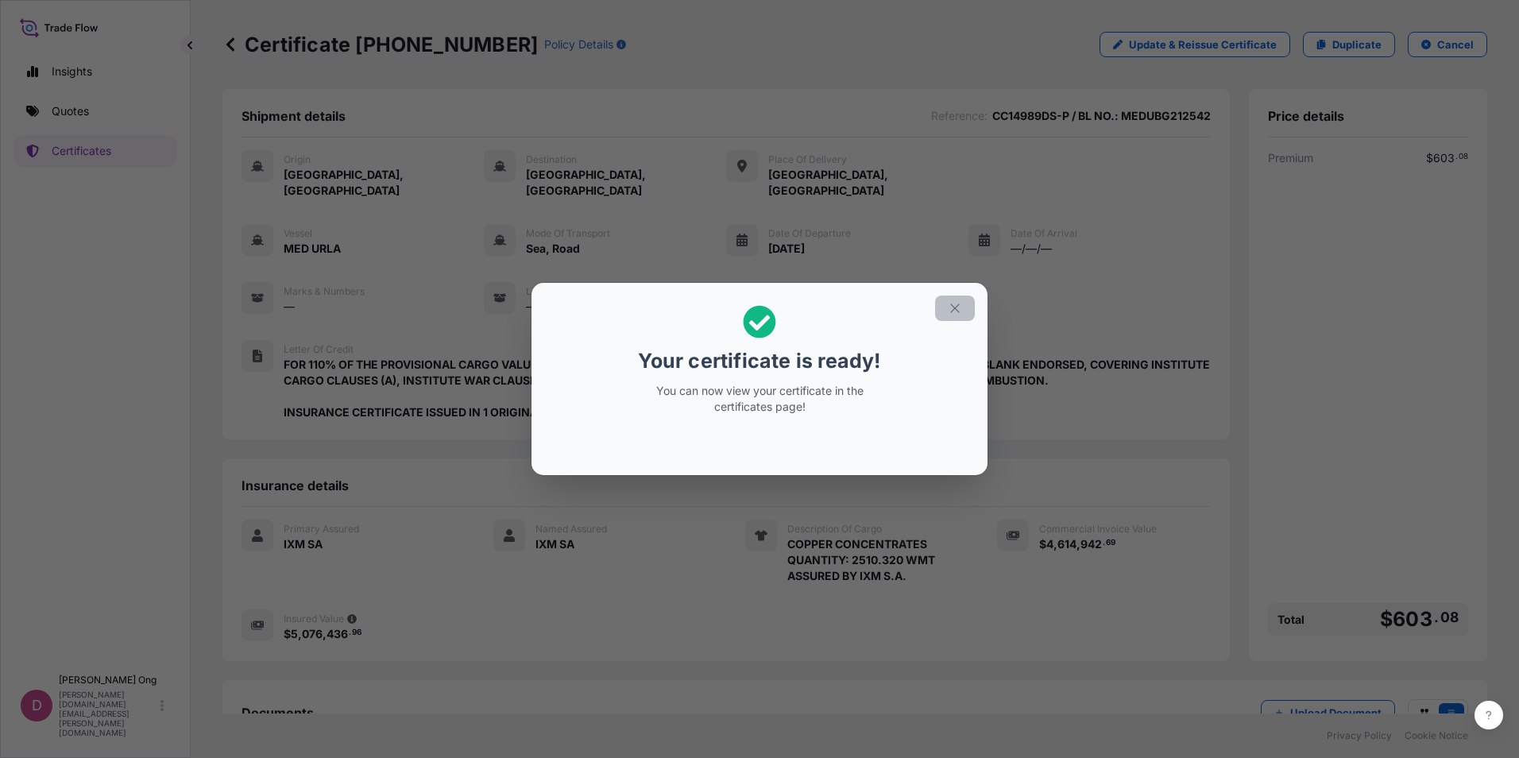
click at [954, 309] on icon "button" at bounding box center [954, 307] width 9 height 9
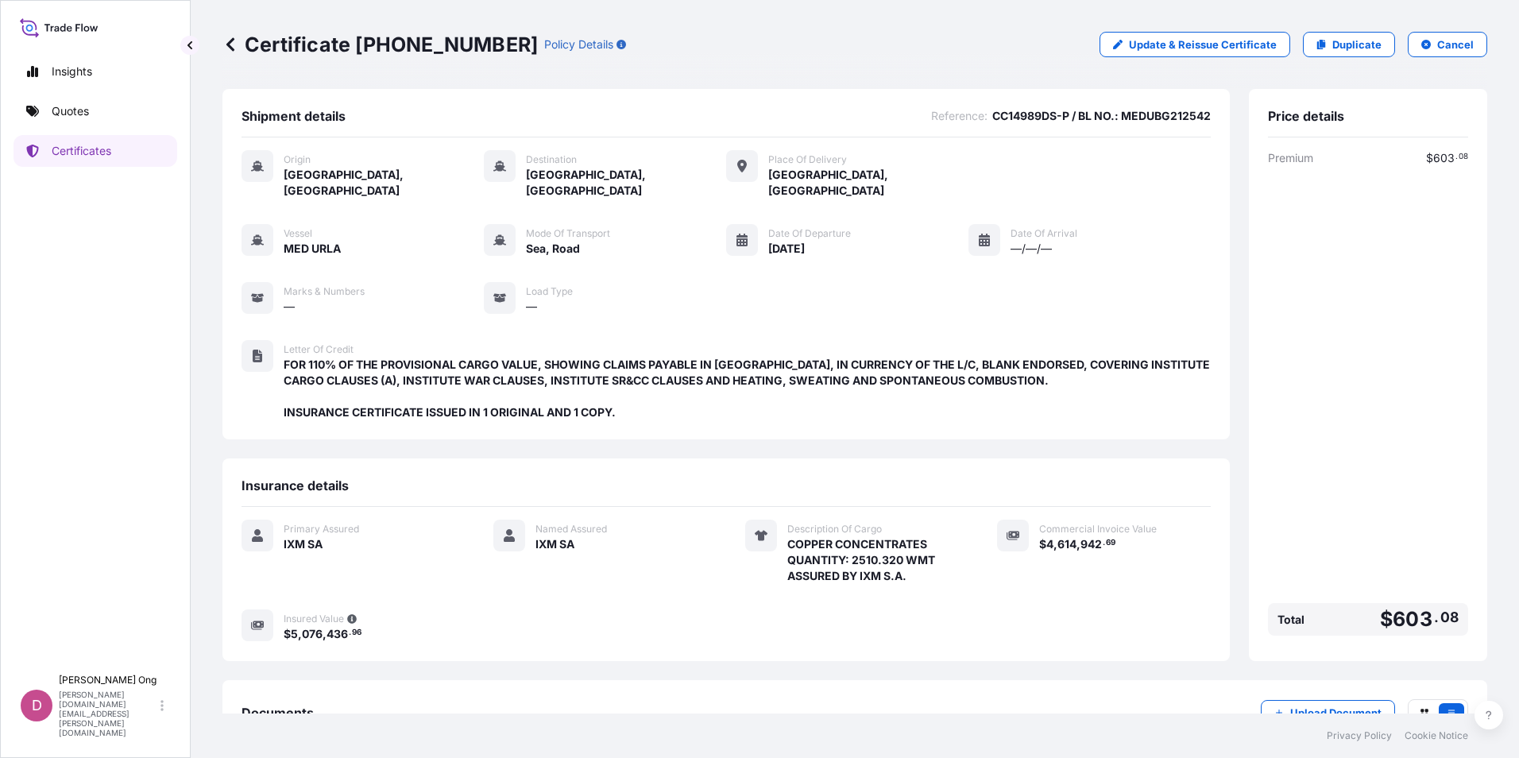
scroll to position [99, 0]
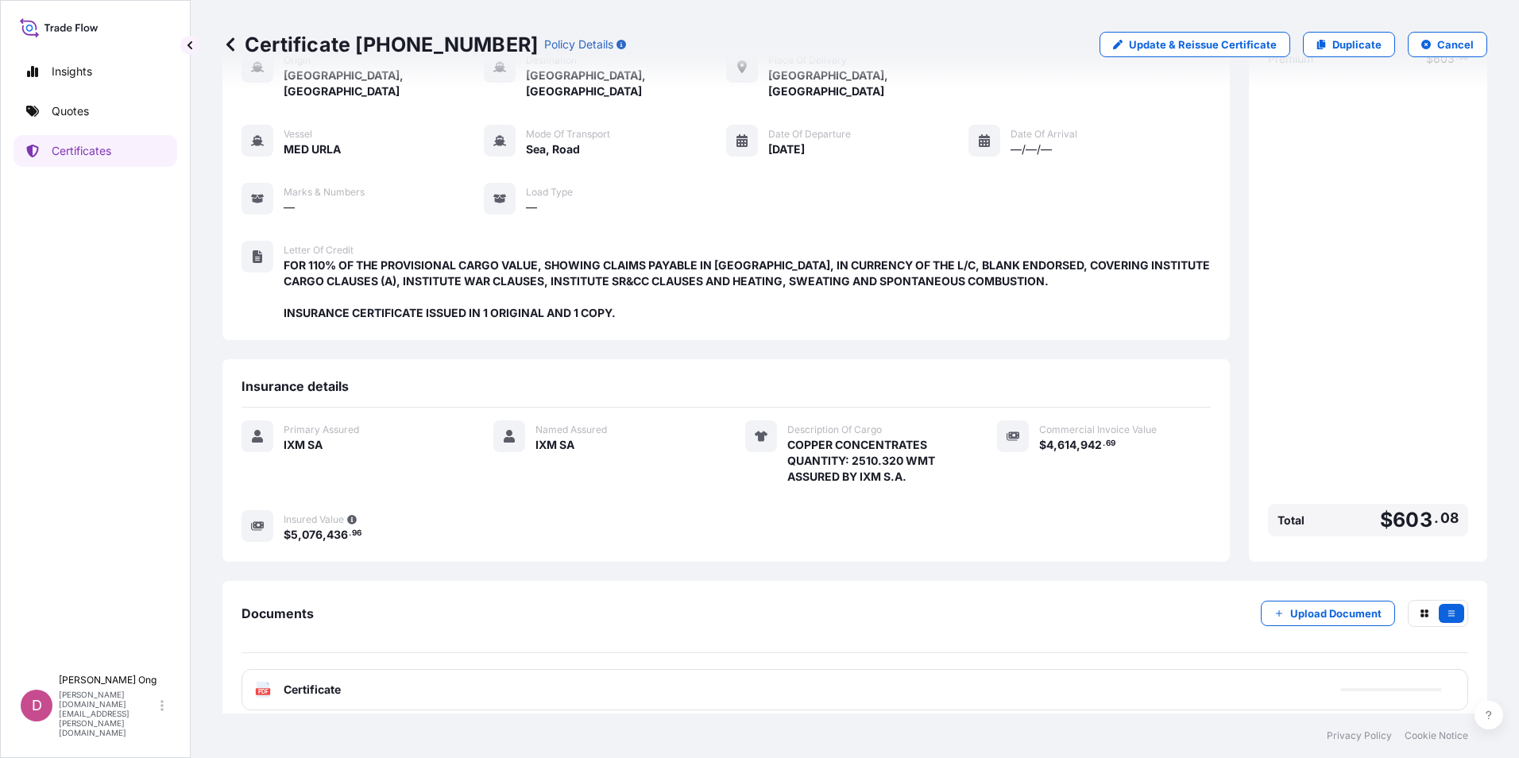
click at [550, 674] on div "PDF Certificate" at bounding box center [854, 689] width 1226 height 41
click at [697, 669] on div "PDF Certificate" at bounding box center [854, 689] width 1226 height 41
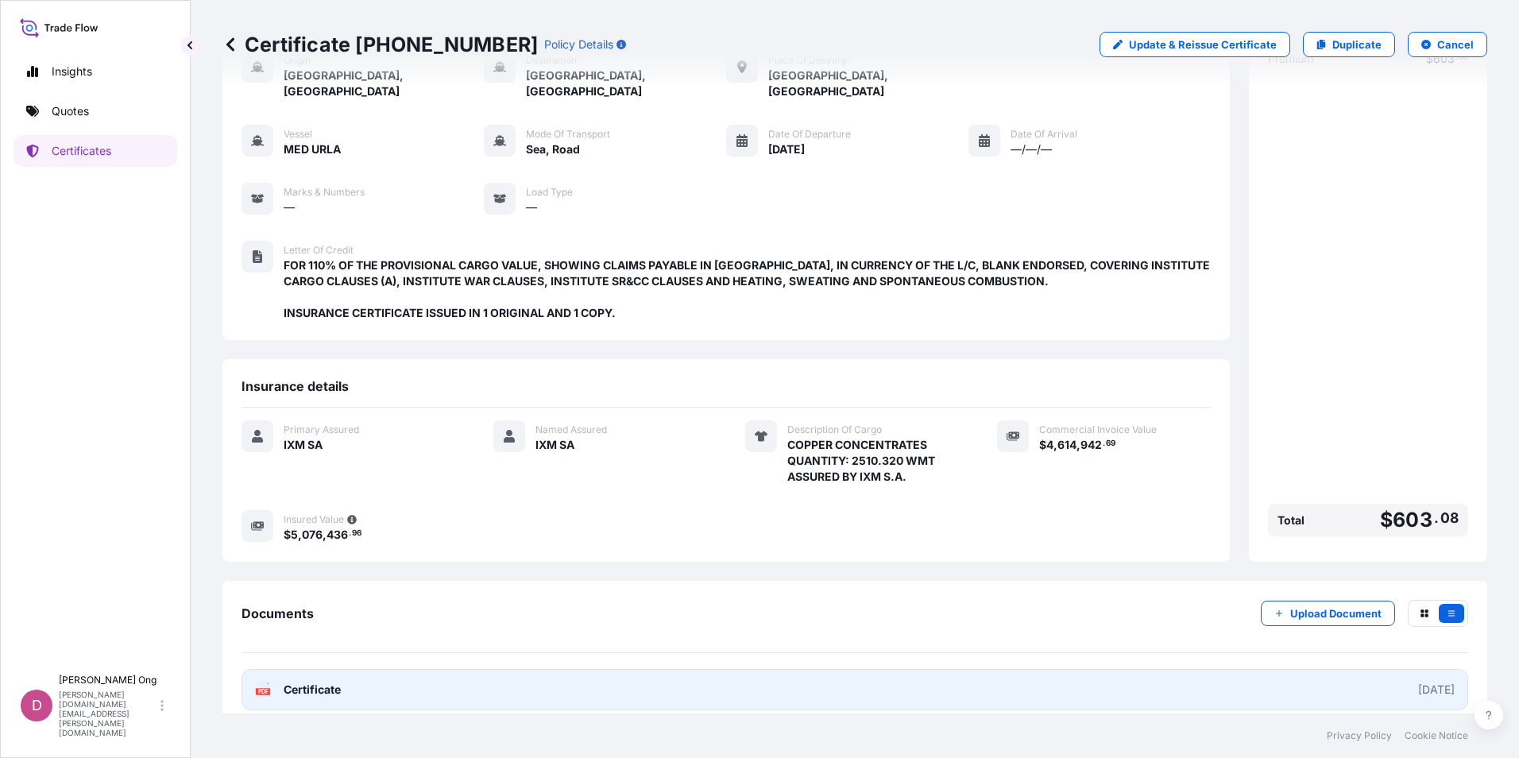
click at [697, 669] on link "PDF Certificate [DATE]" at bounding box center [854, 689] width 1226 height 41
